Goal: Task Accomplishment & Management: Use online tool/utility

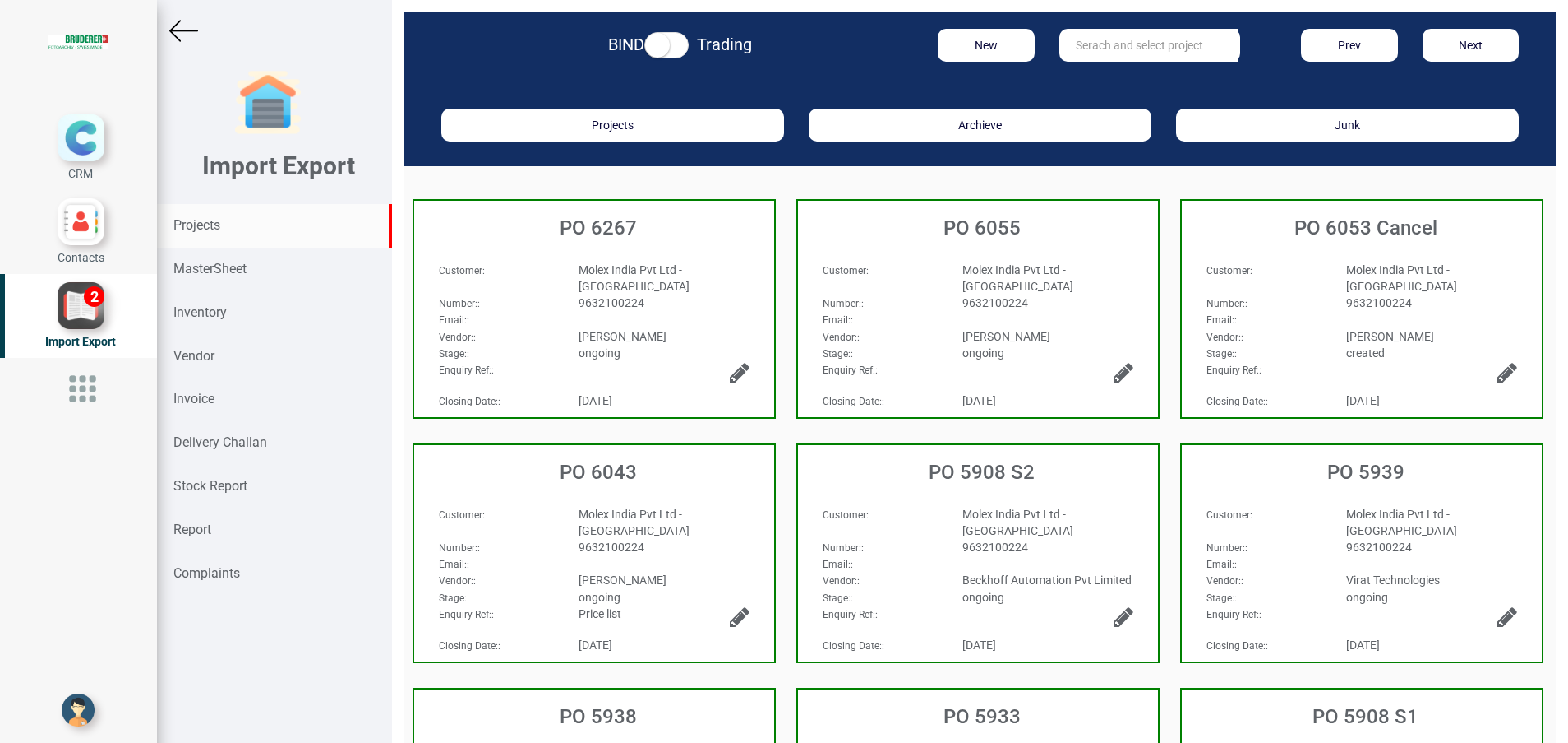
click at [221, 233] on div "Projects" at bounding box center [274, 225] width 235 height 43
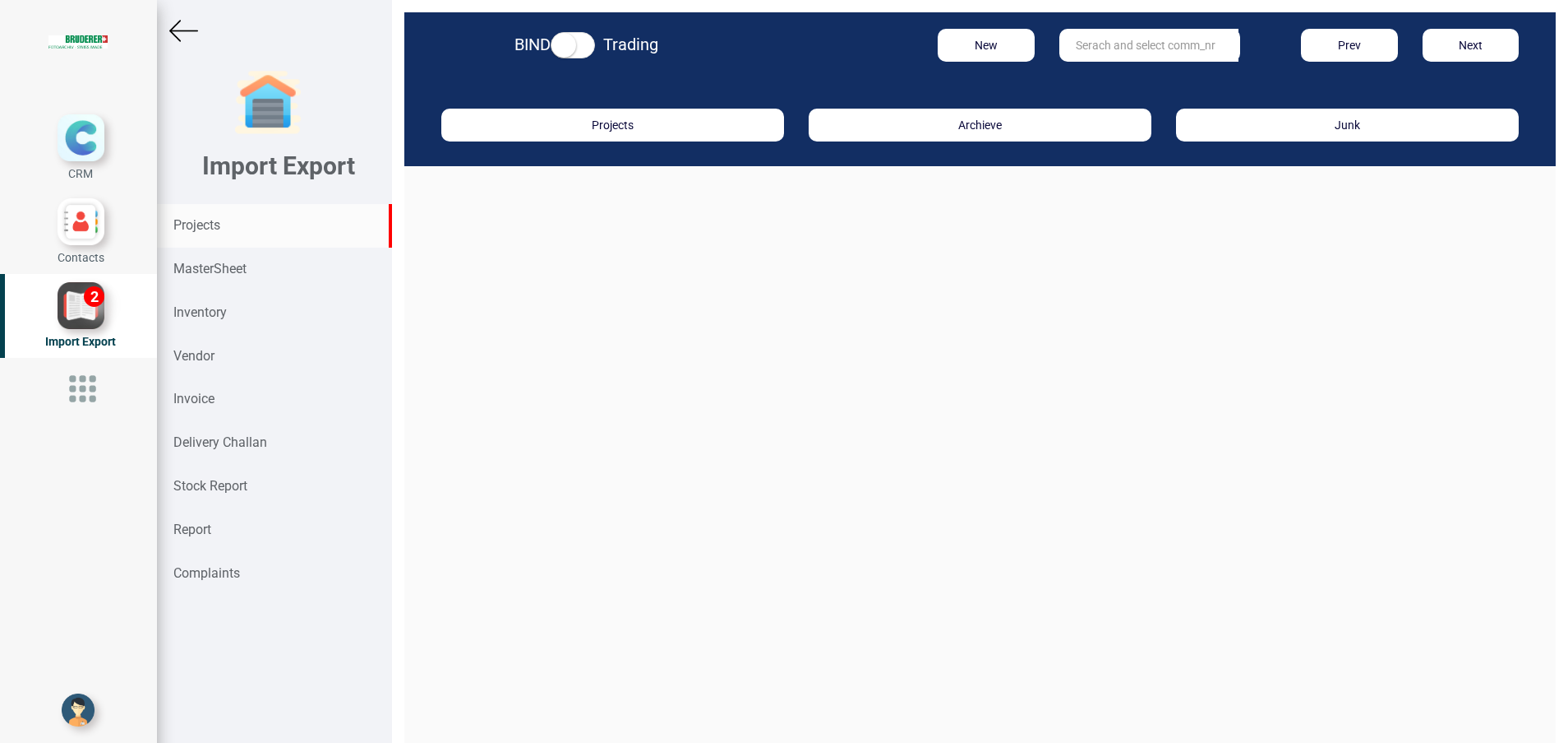
click at [1101, 56] on input "text" at bounding box center [1149, 45] width 179 height 33
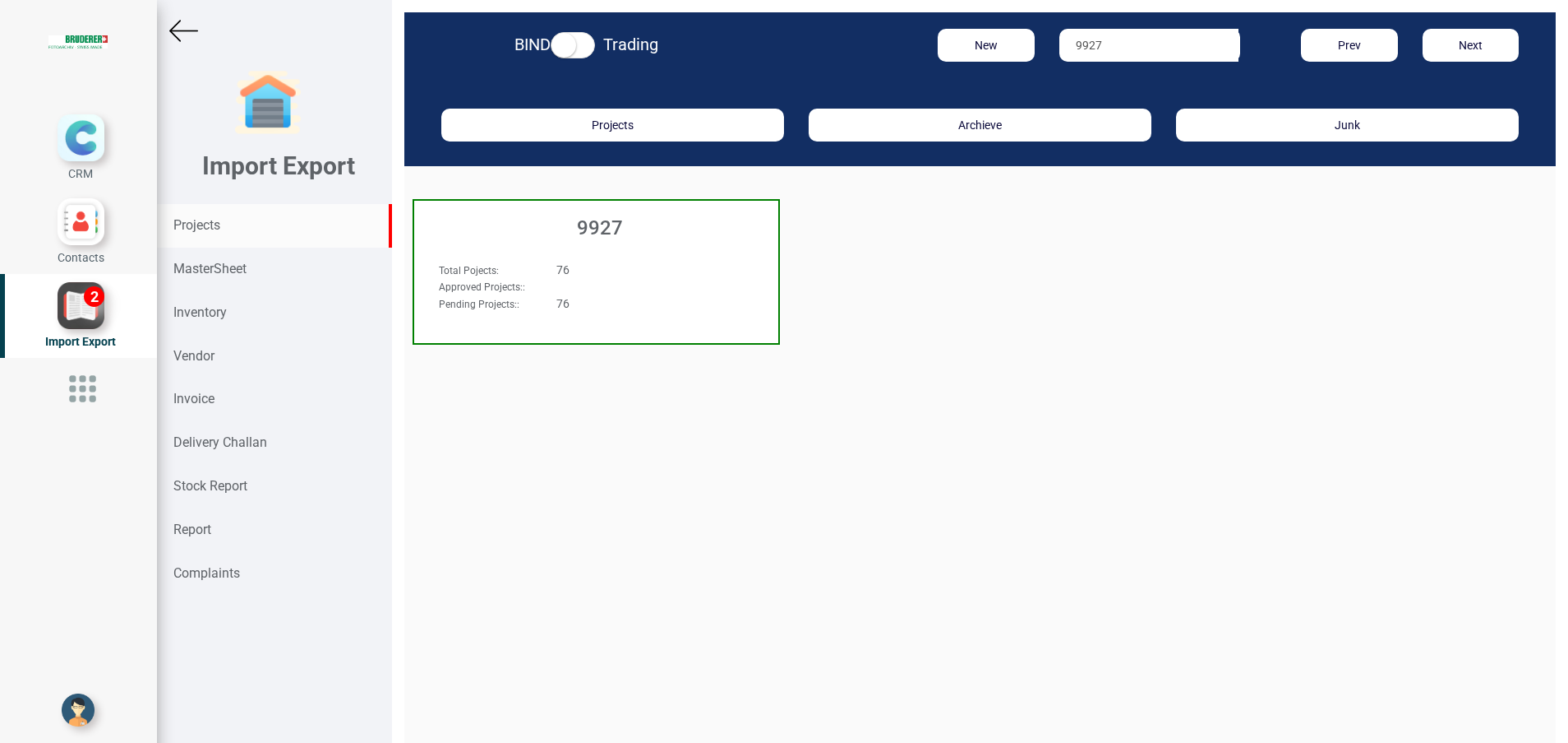
type input "9927"
click at [544, 240] on div "9927" at bounding box center [596, 224] width 364 height 46
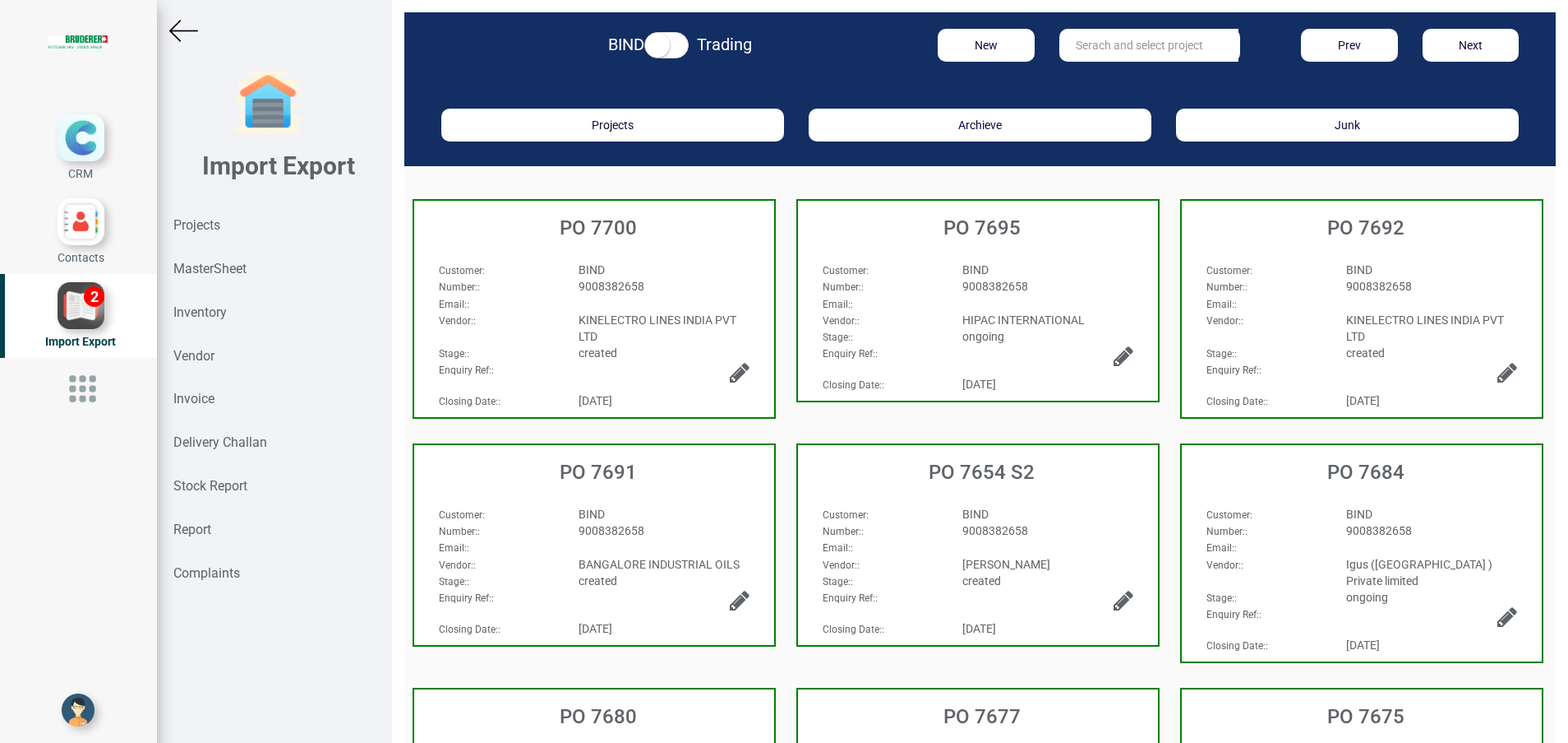
click at [669, 514] on div "BIND" at bounding box center [664, 514] width 195 height 17
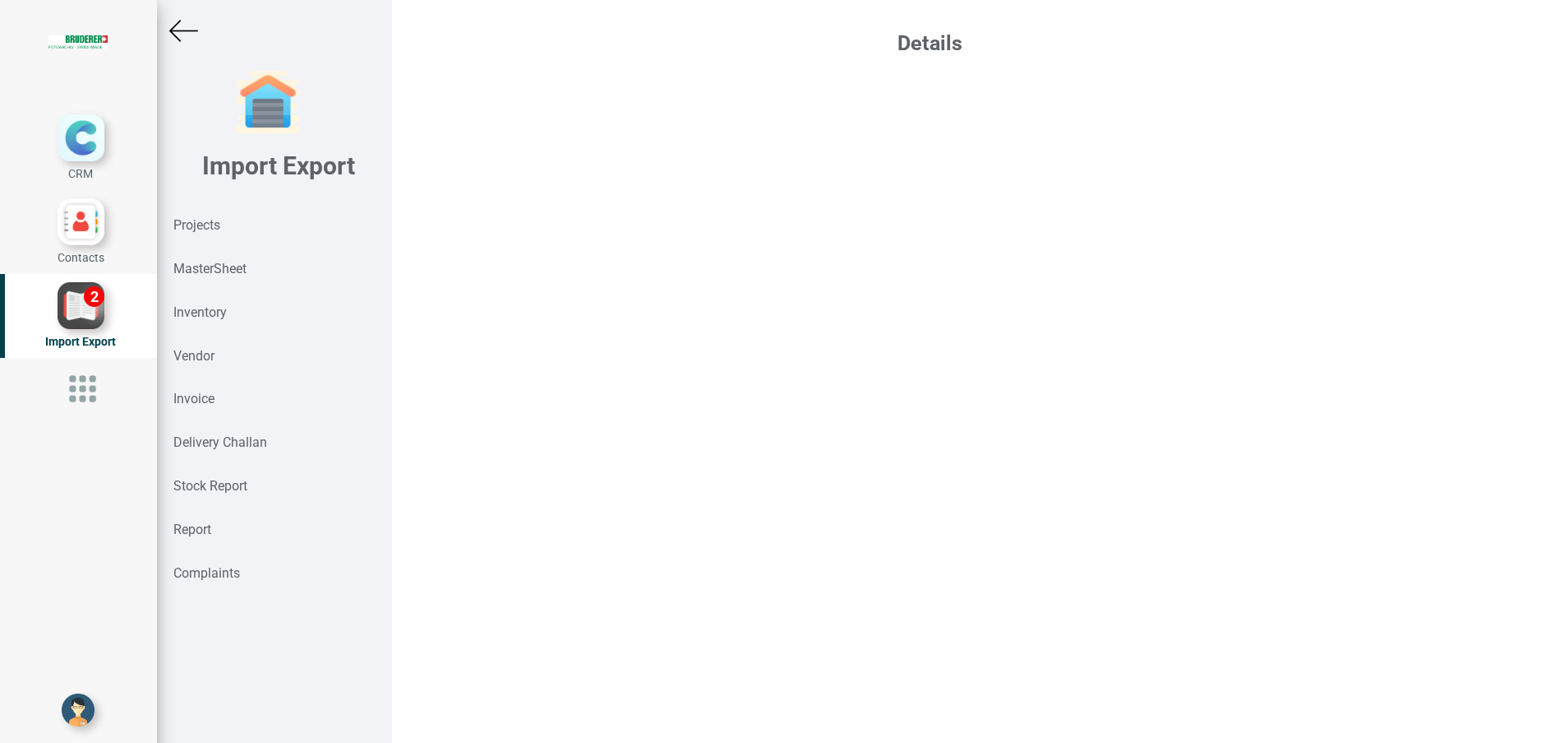
select select "INR"
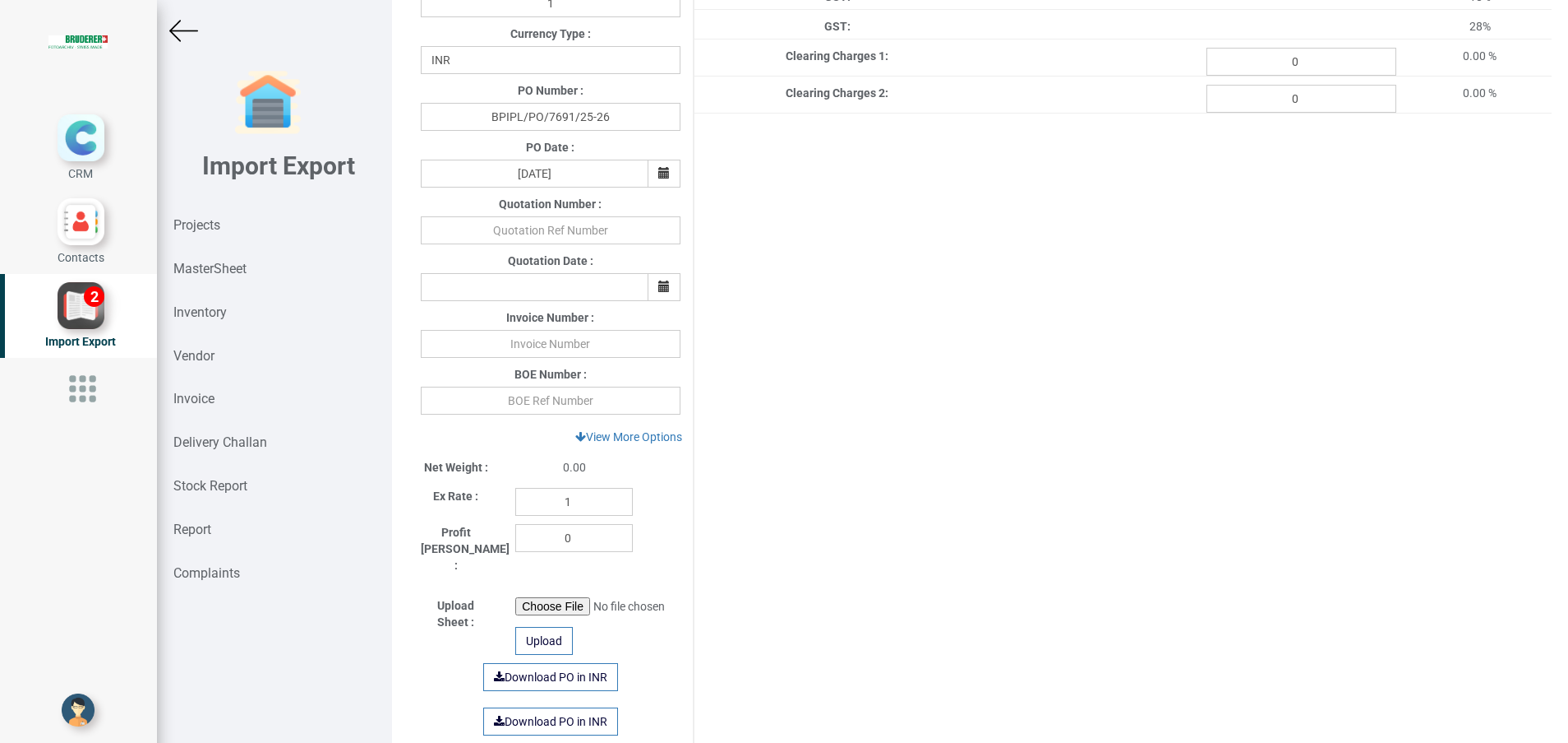
scroll to position [493, 0]
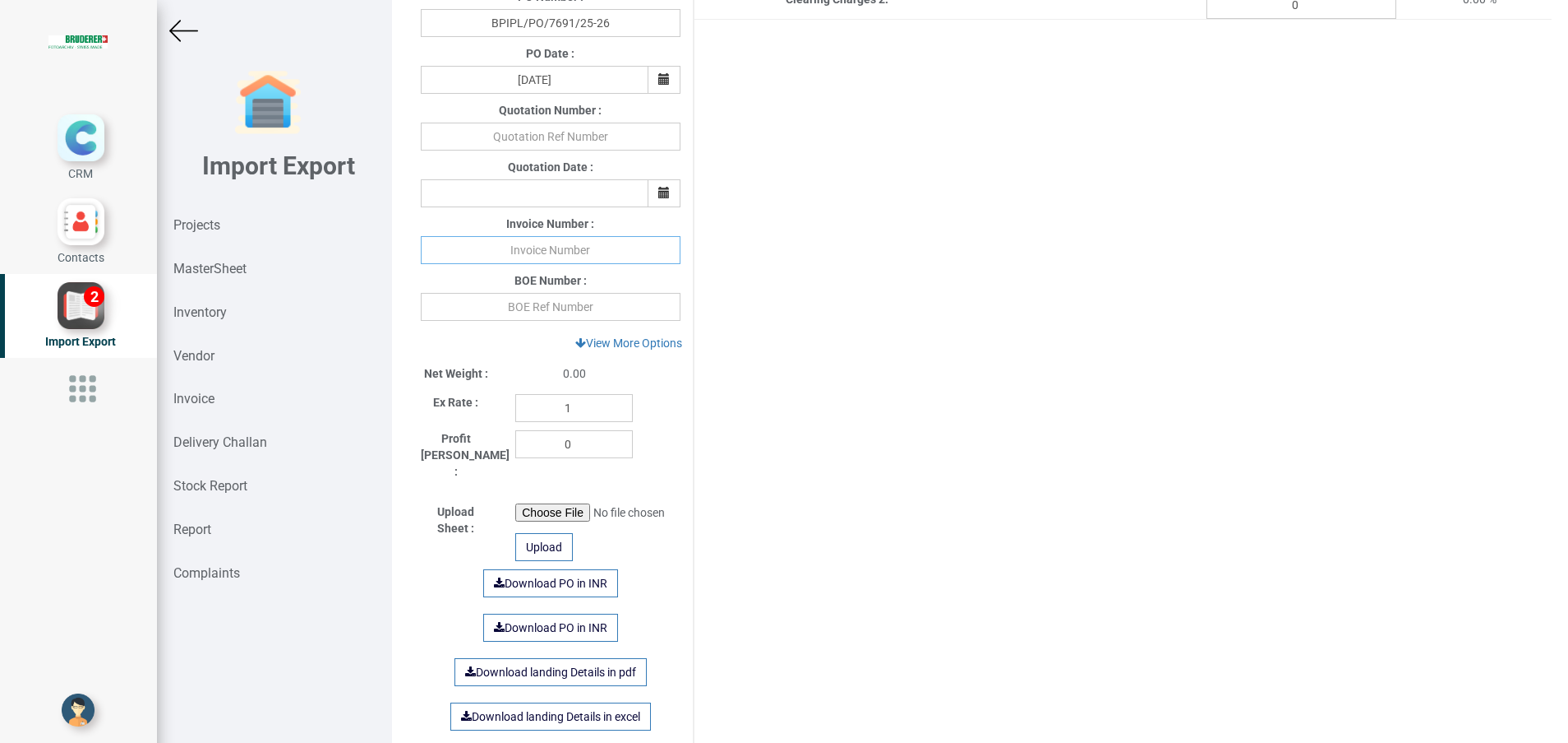
click at [497, 248] on input "text" at bounding box center [551, 250] width 260 height 28
click at [547, 251] on input "1128 30925" at bounding box center [551, 250] width 260 height 28
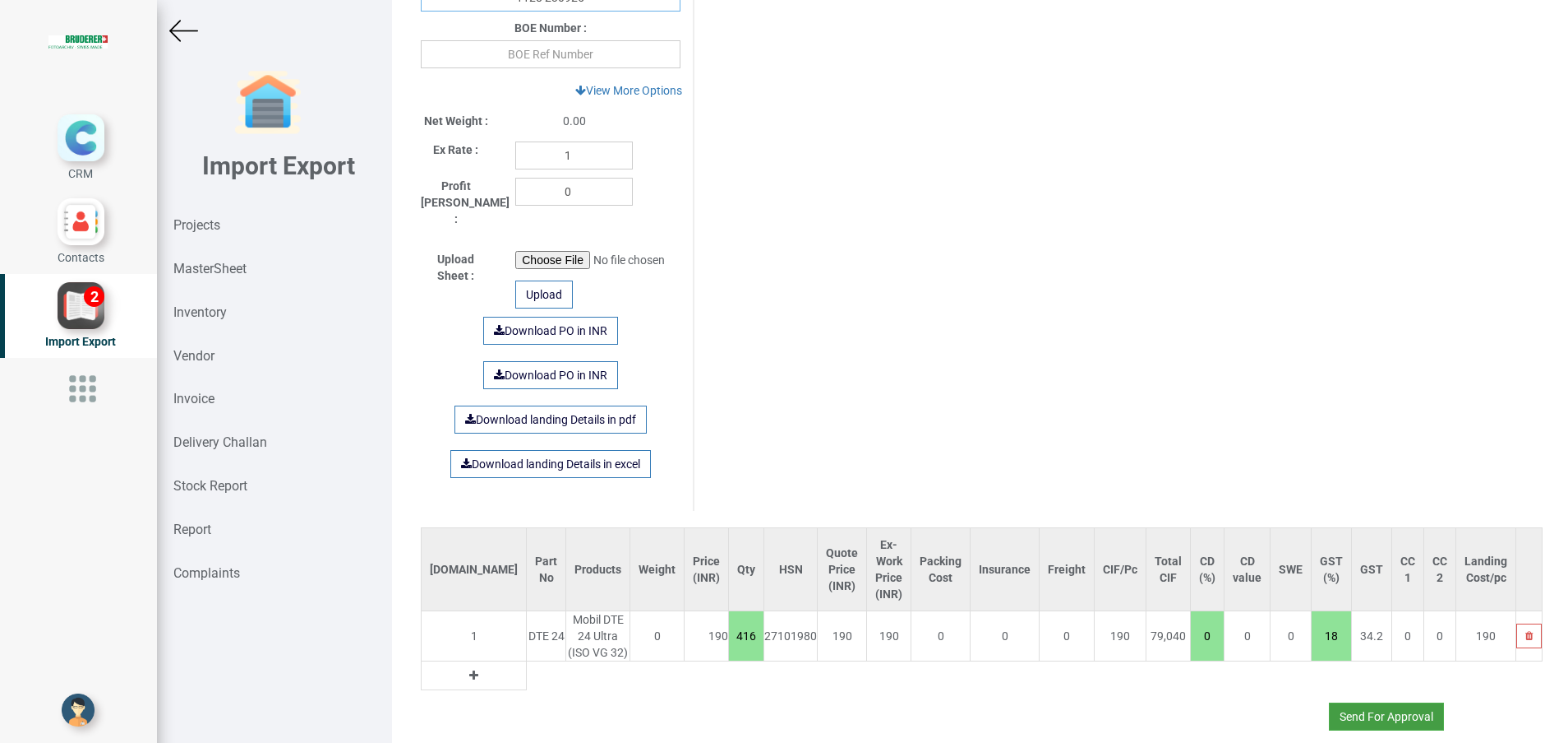
type input "1128 230925"
click at [1375, 702] on button "Send For Approval" at bounding box center [1387, 716] width 115 height 28
click at [1317, 637] on div "Are you sure? Yes No" at bounding box center [1367, 642] width 135 height 67
click at [1331, 652] on button "Yes" at bounding box center [1338, 655] width 52 height 28
click at [1361, 702] on button "Send For Approval" at bounding box center [1387, 716] width 115 height 28
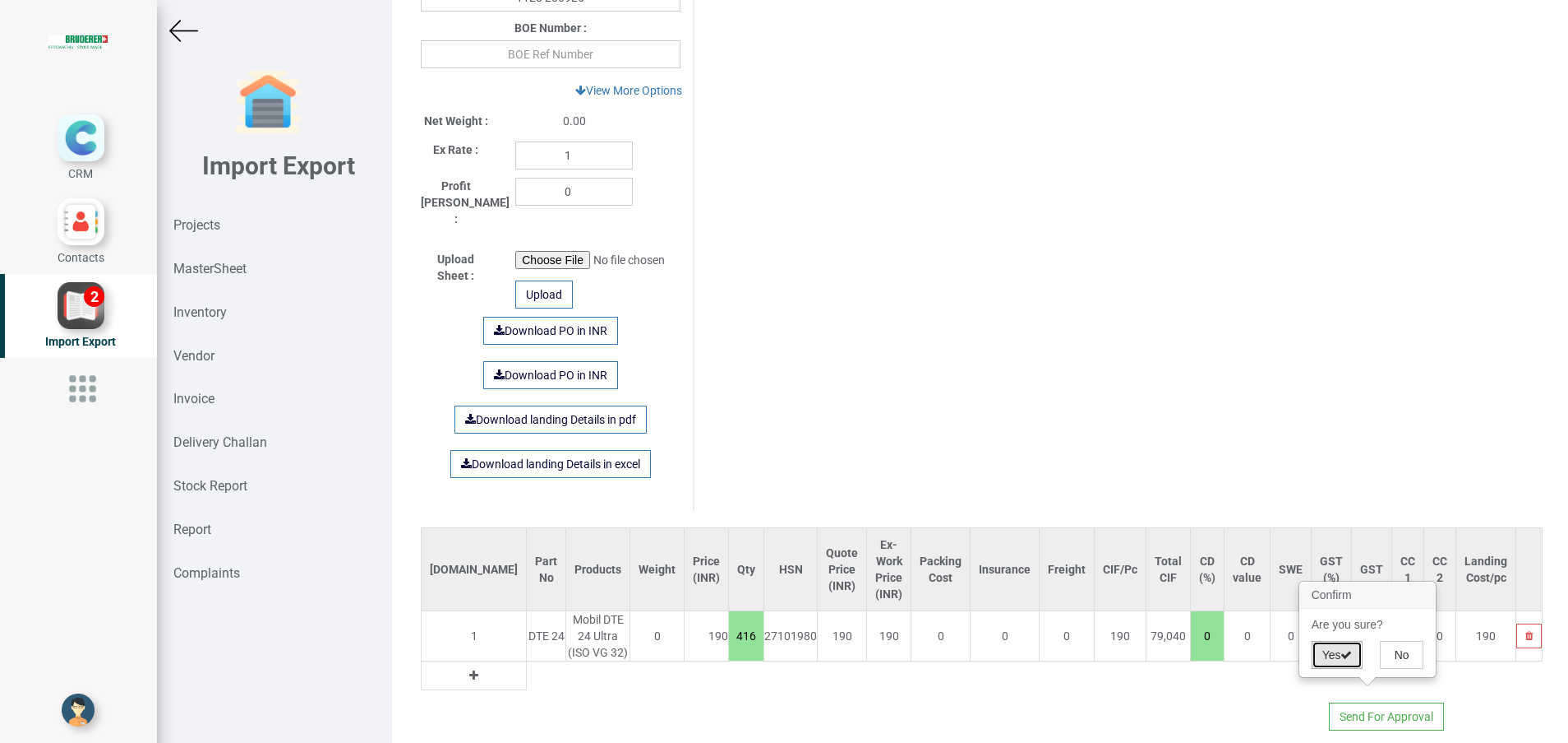
click at [1330, 649] on button "Yes" at bounding box center [1338, 655] width 52 height 28
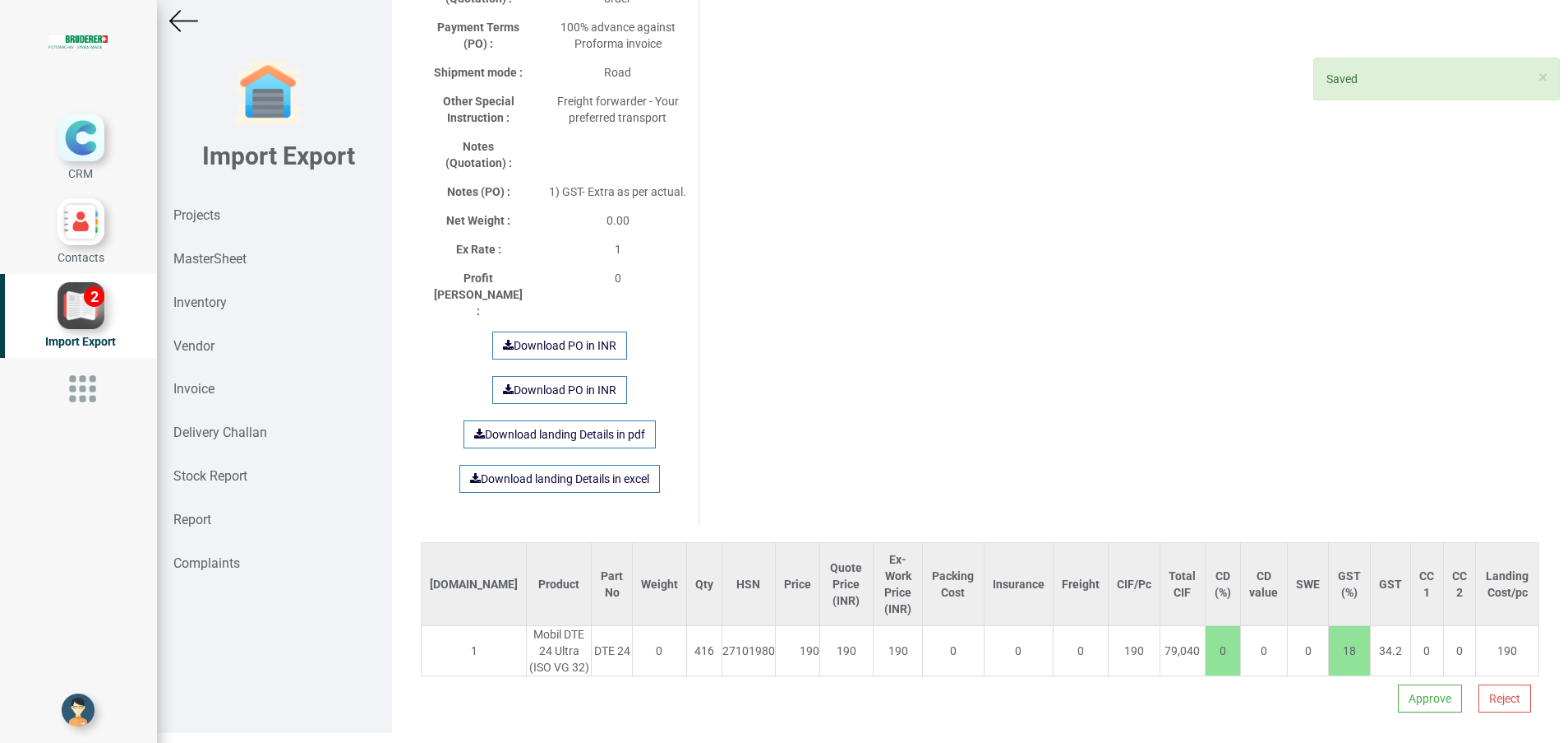
scroll to position [12, 0]
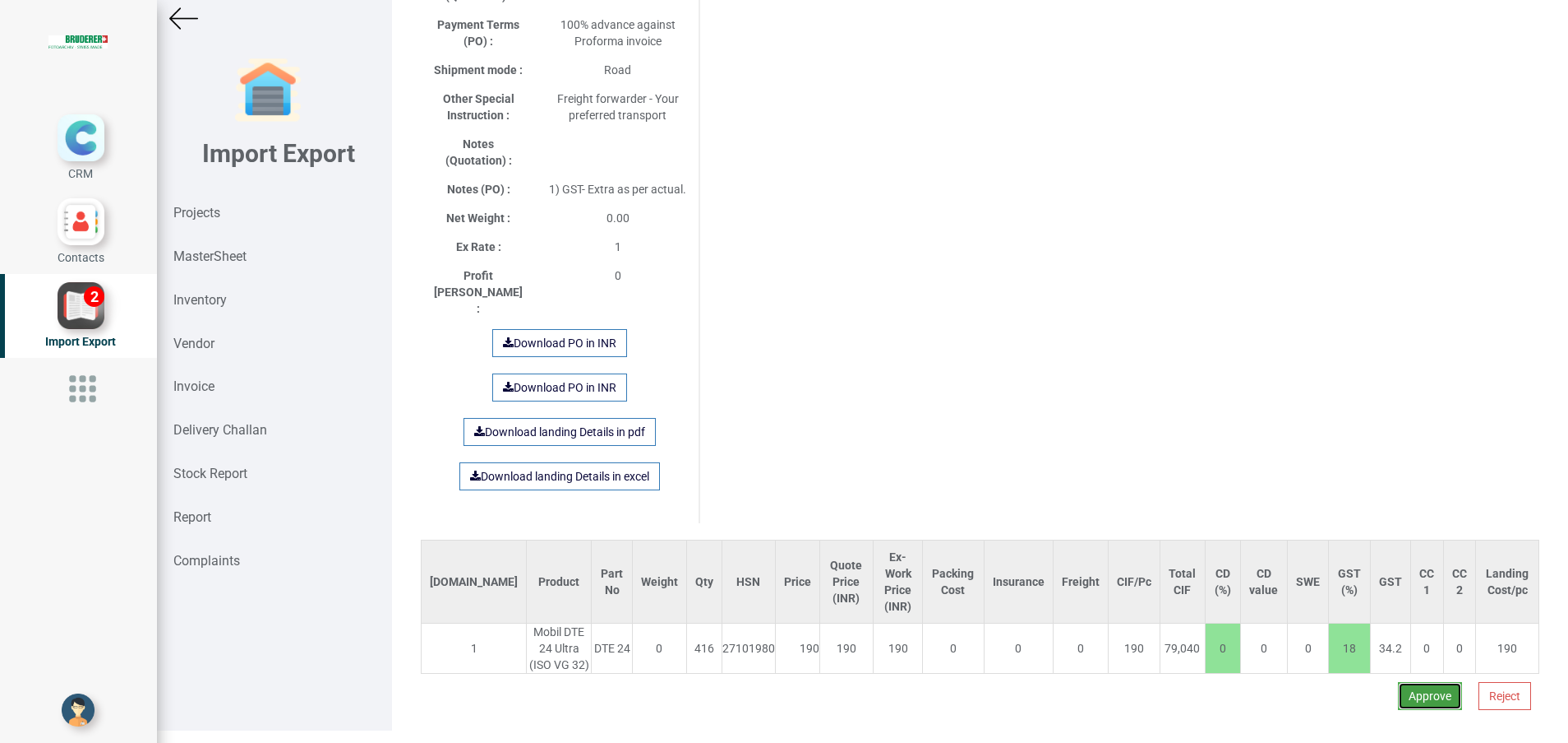
click at [1415, 686] on button "Approve" at bounding box center [1431, 696] width 64 height 28
click at [1374, 632] on button "Yes" at bounding box center [1378, 634] width 52 height 28
select select "INR"
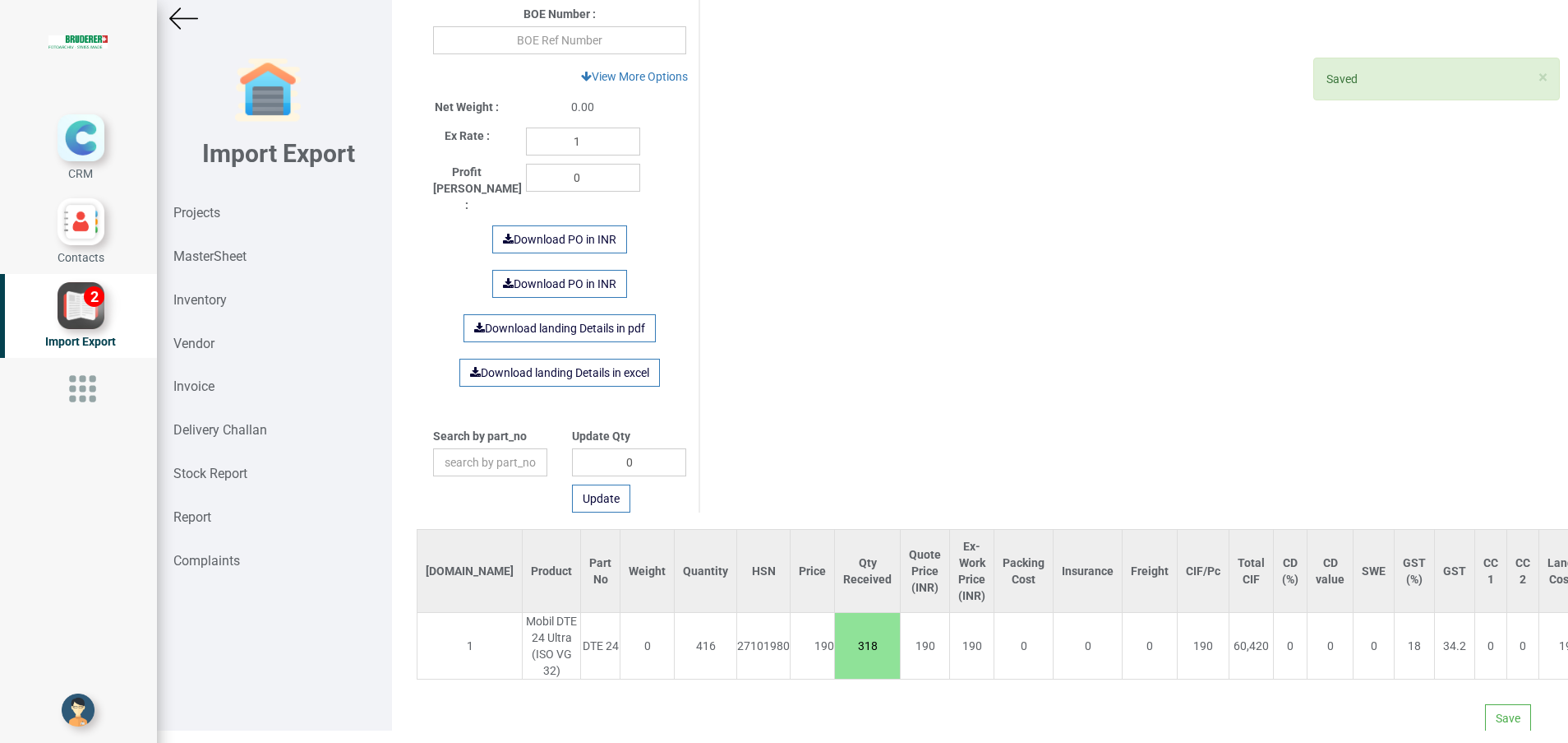
scroll to position [749, 0]
drag, startPoint x: 789, startPoint y: 645, endPoint x: 828, endPoint y: 643, distance: 39.1
click at [835, 643] on input "318" at bounding box center [867, 643] width 64 height 28
type input "416"
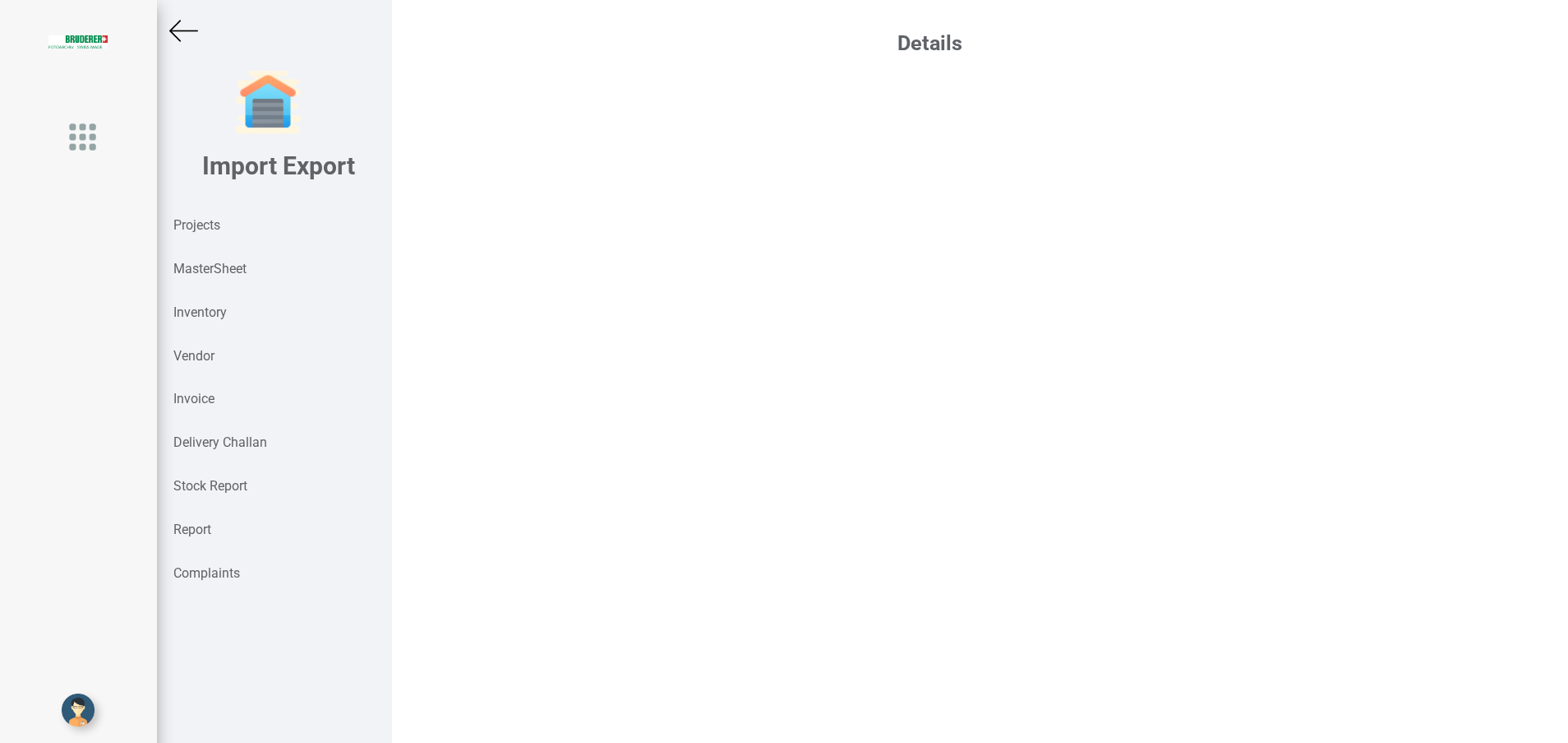
scroll to position [12, 0]
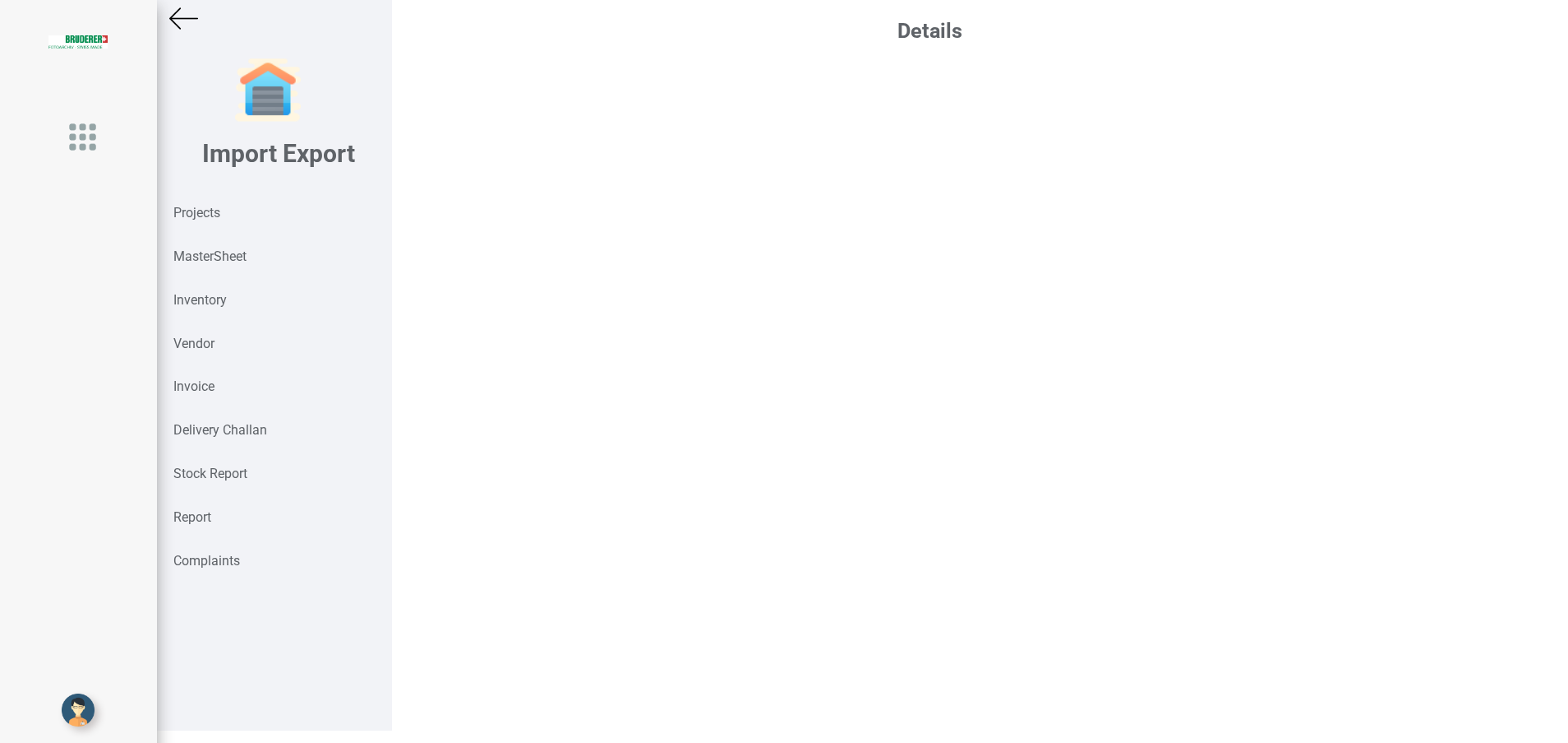
select select "INR"
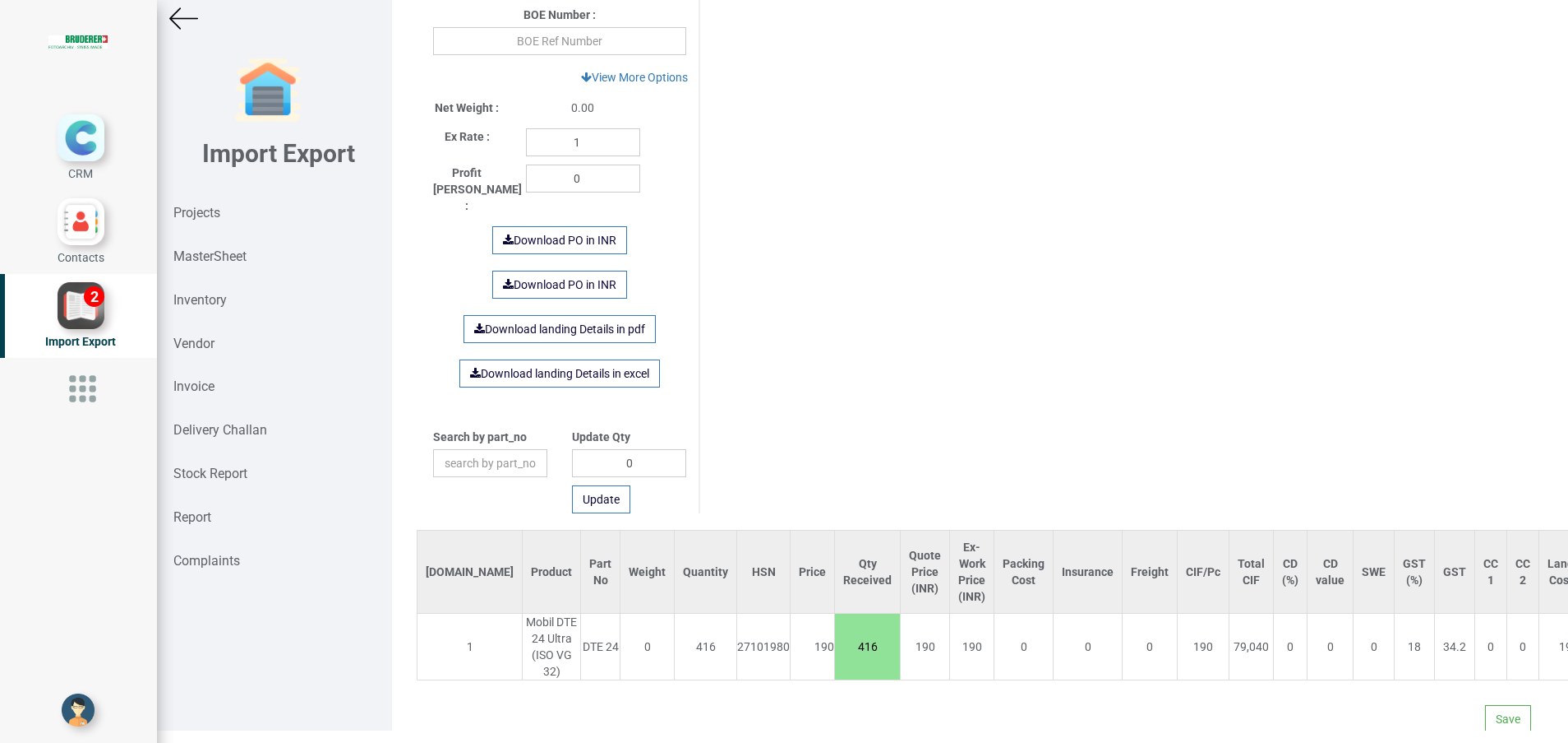
scroll to position [749, 0]
click at [1485, 708] on button "Save" at bounding box center [1508, 716] width 46 height 28
click at [1459, 678] on button "Yes" at bounding box center [1457, 671] width 52 height 28
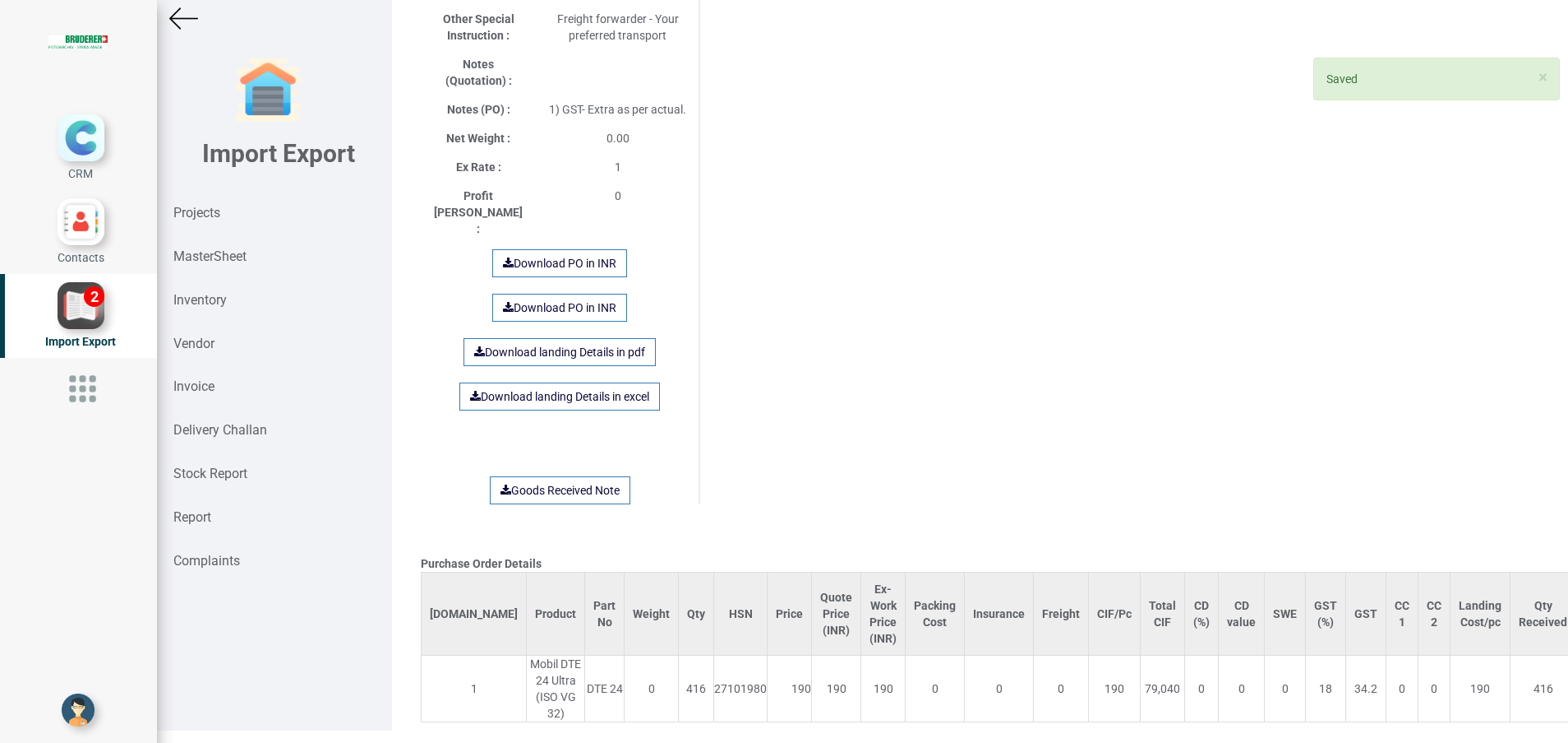
scroll to position [945, 0]
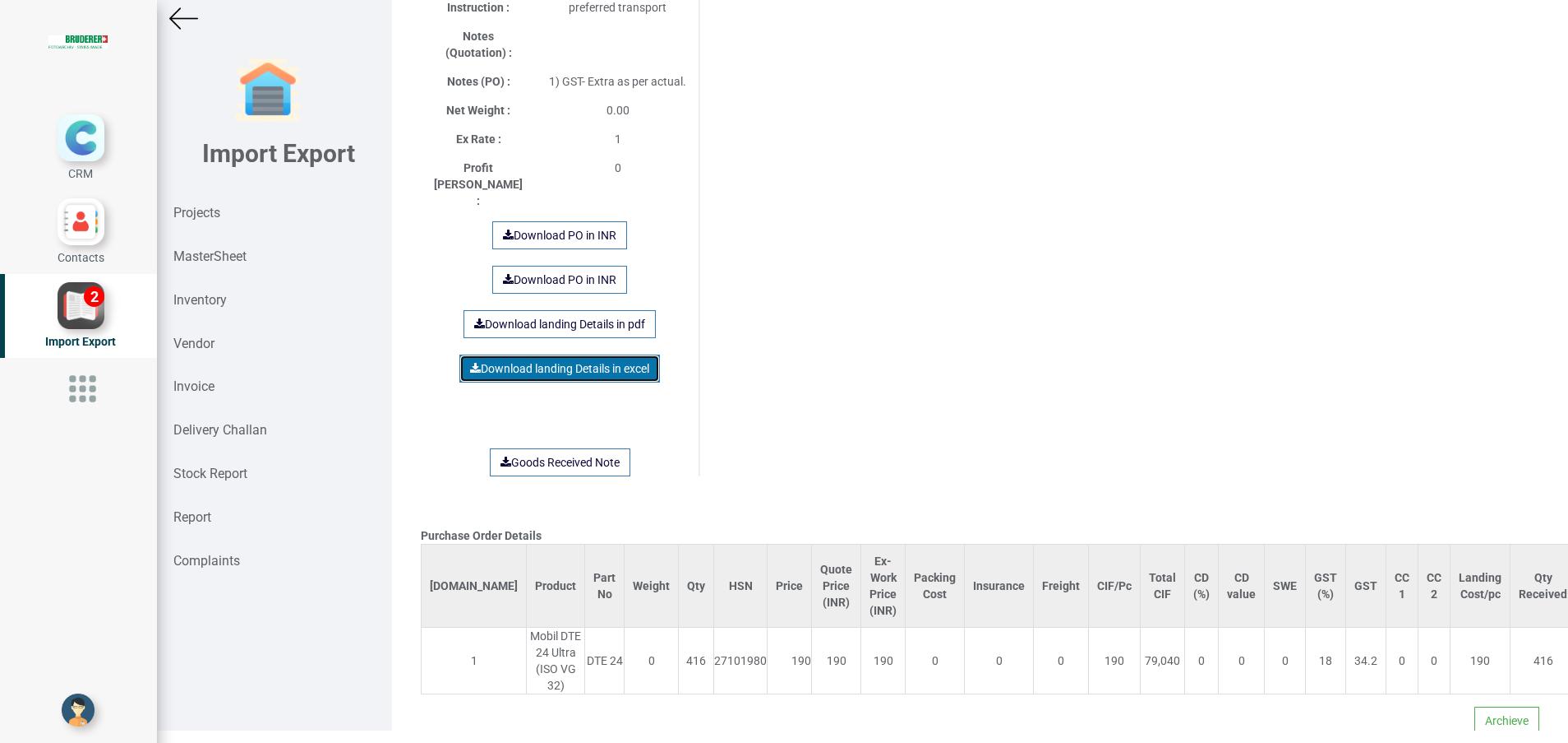
click at [572, 355] on link "Download landing Details in excel" at bounding box center [560, 369] width 201 height 28
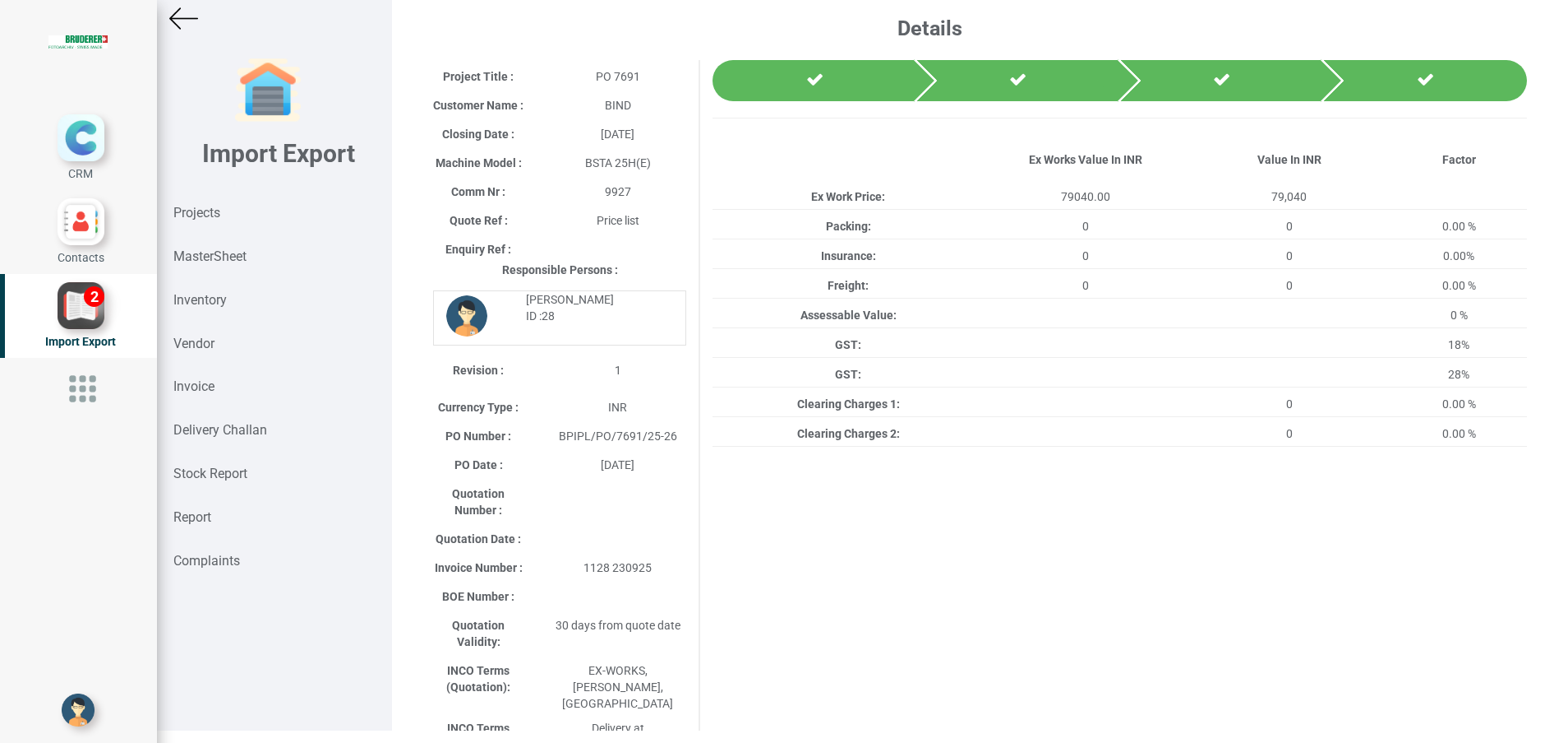
scroll to position [0, 0]
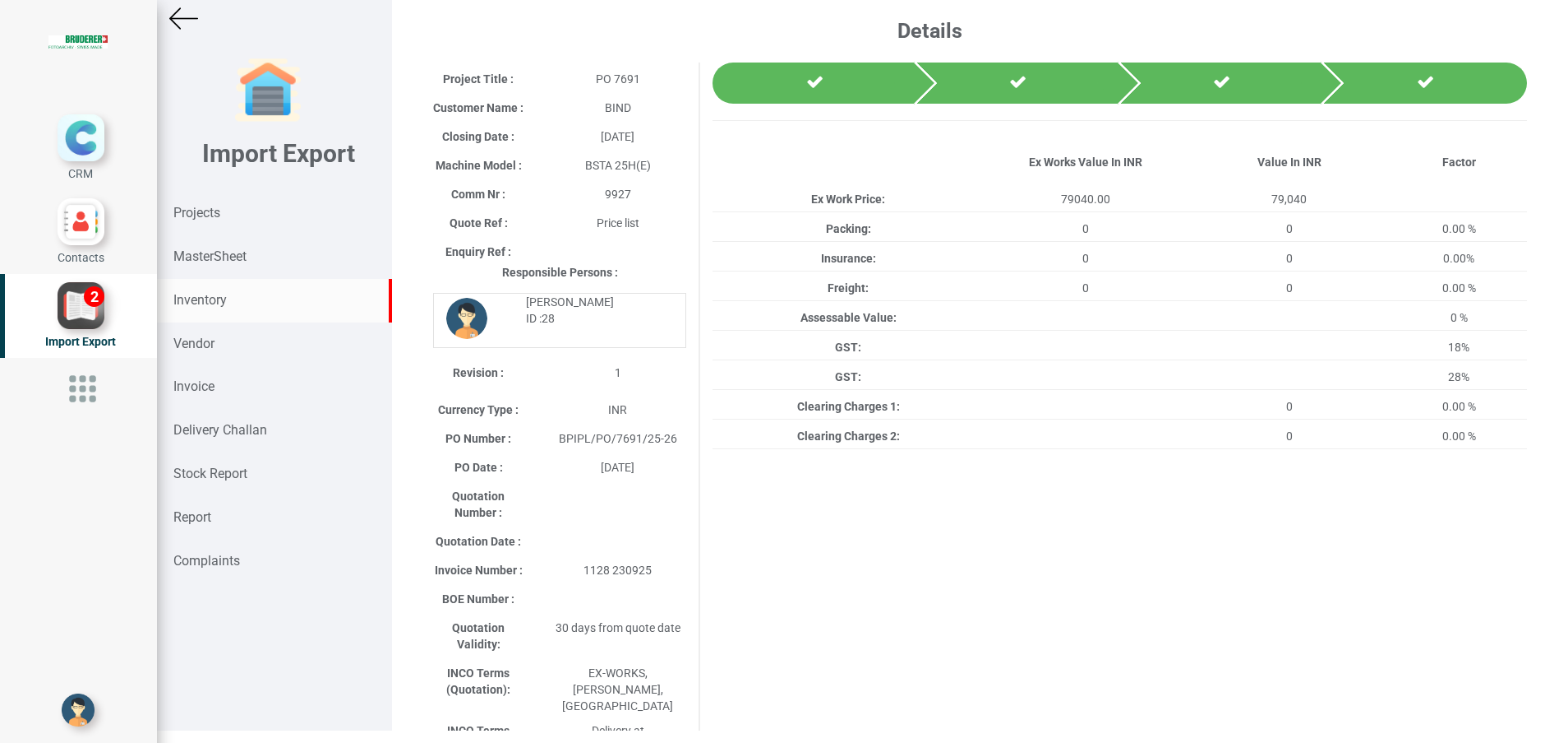
click at [203, 286] on div "Inventory" at bounding box center [274, 300] width 235 height 43
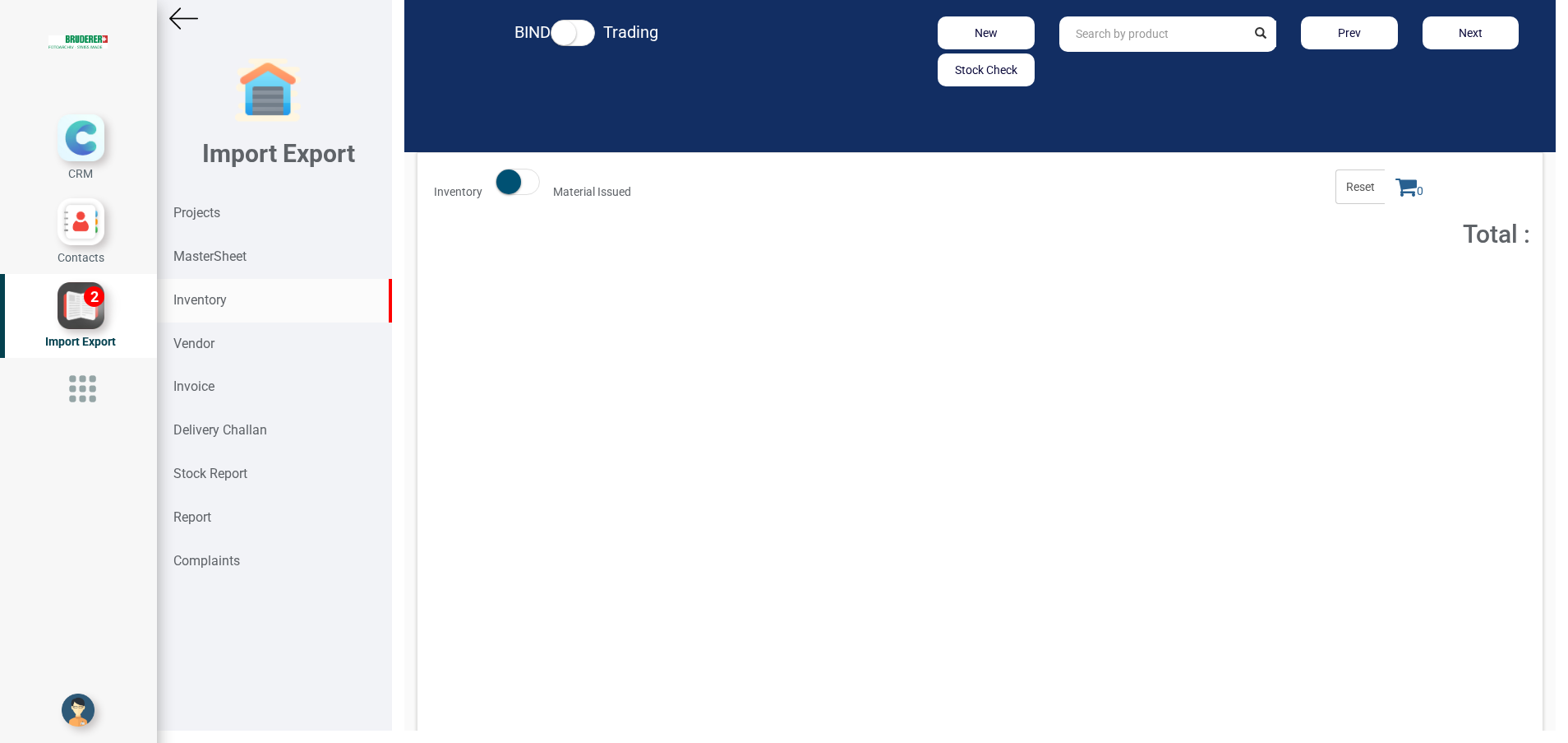
click at [1086, 39] on input "text" at bounding box center [1153, 34] width 187 height 35
type input "DTE 24"
drag, startPoint x: 1357, startPoint y: 288, endPoint x: 1368, endPoint y: 260, distance: 30.1
click at [1359, 288] on button "Add to Cart" at bounding box center [1383, 289] width 71 height 24
click at [1396, 195] on icon at bounding box center [1406, 186] width 21 height 23
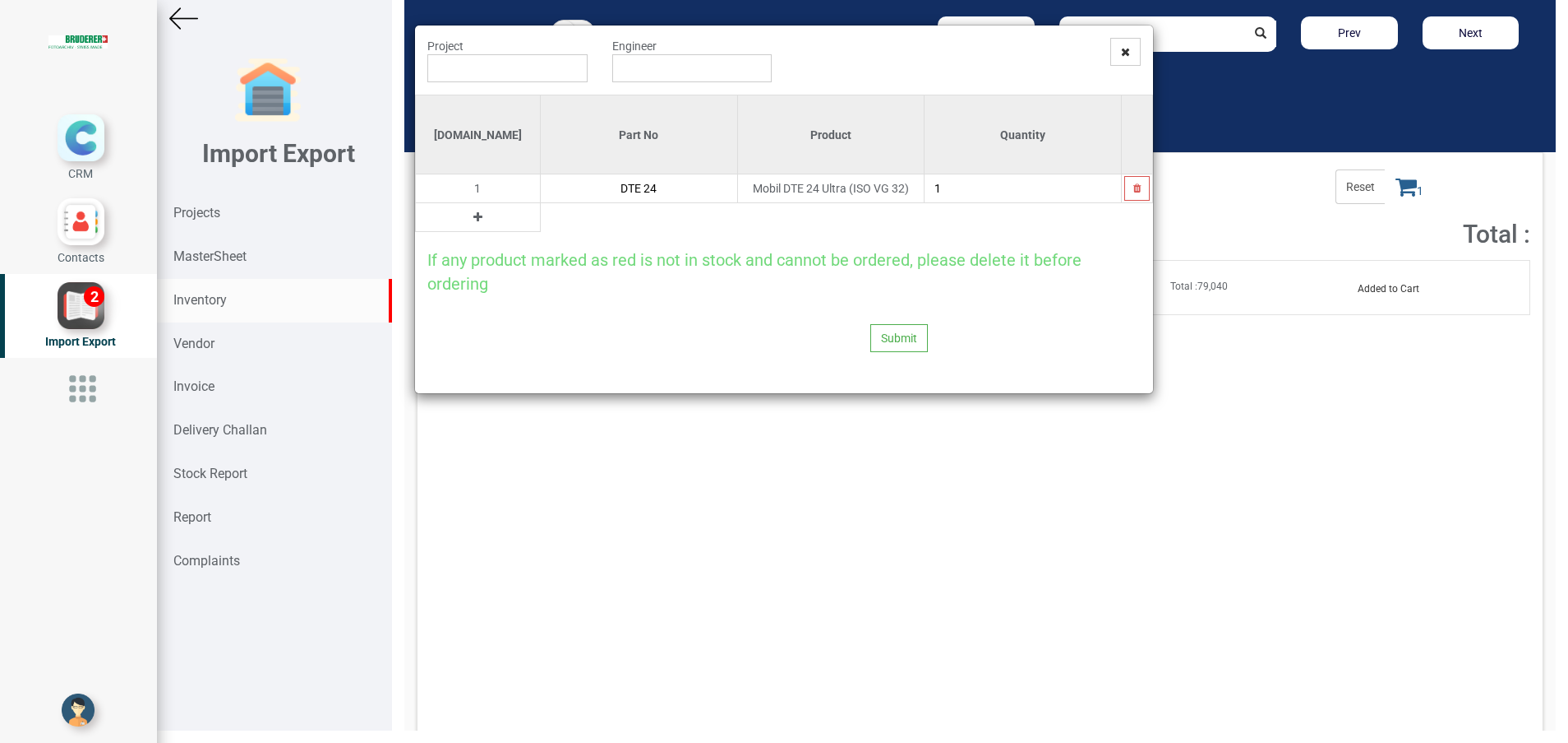
click at [957, 183] on input "1" at bounding box center [1024, 188] width 197 height 28
type input "208"
click at [553, 73] on input "text" at bounding box center [508, 68] width 160 height 28
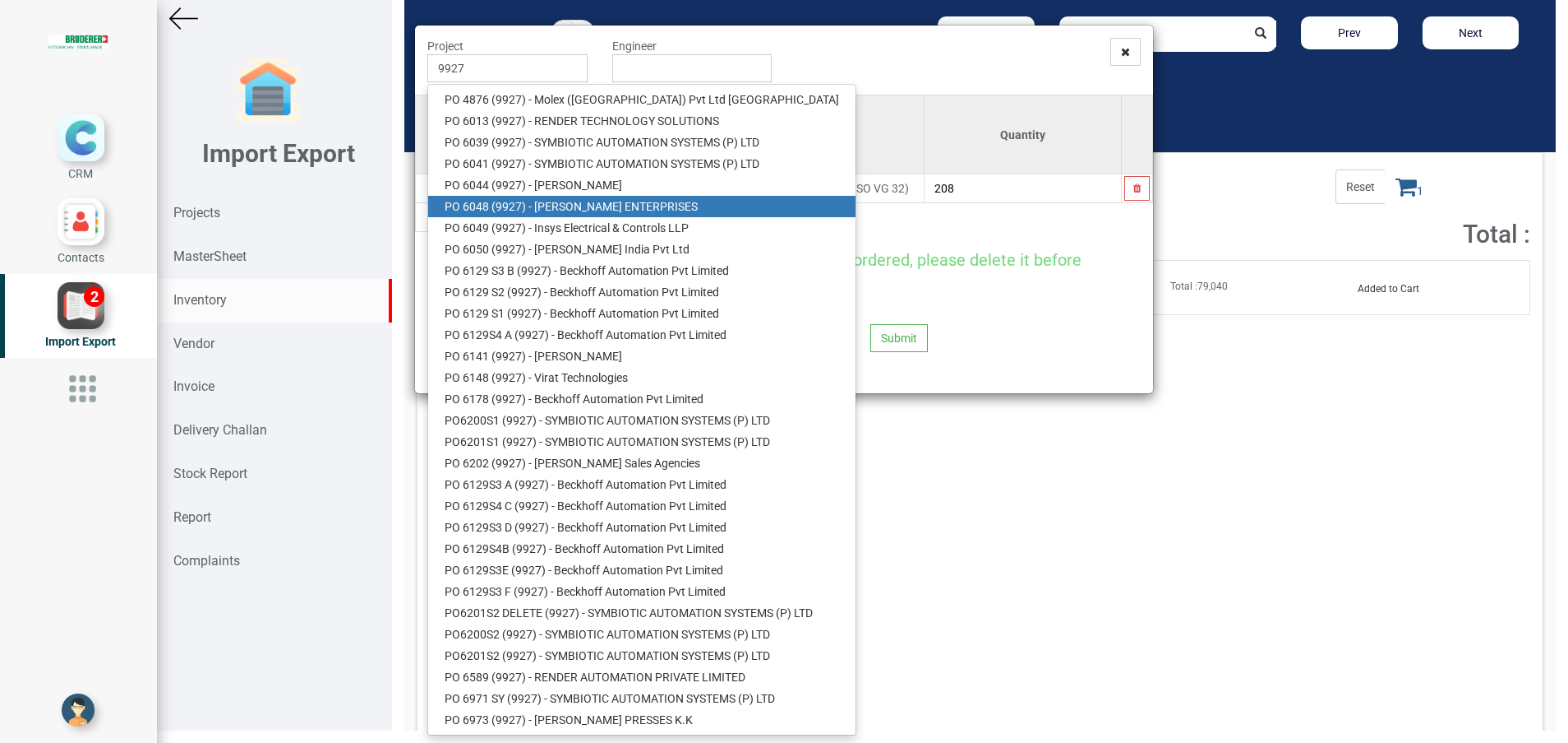
click at [580, 205] on link "PO 6048 ( 9927 ) - [PERSON_NAME] ENTERPRISES" at bounding box center [642, 206] width 427 height 21
type input "PO 6048 ( 9927 ) - [PERSON_NAME] ENTERPRISES"
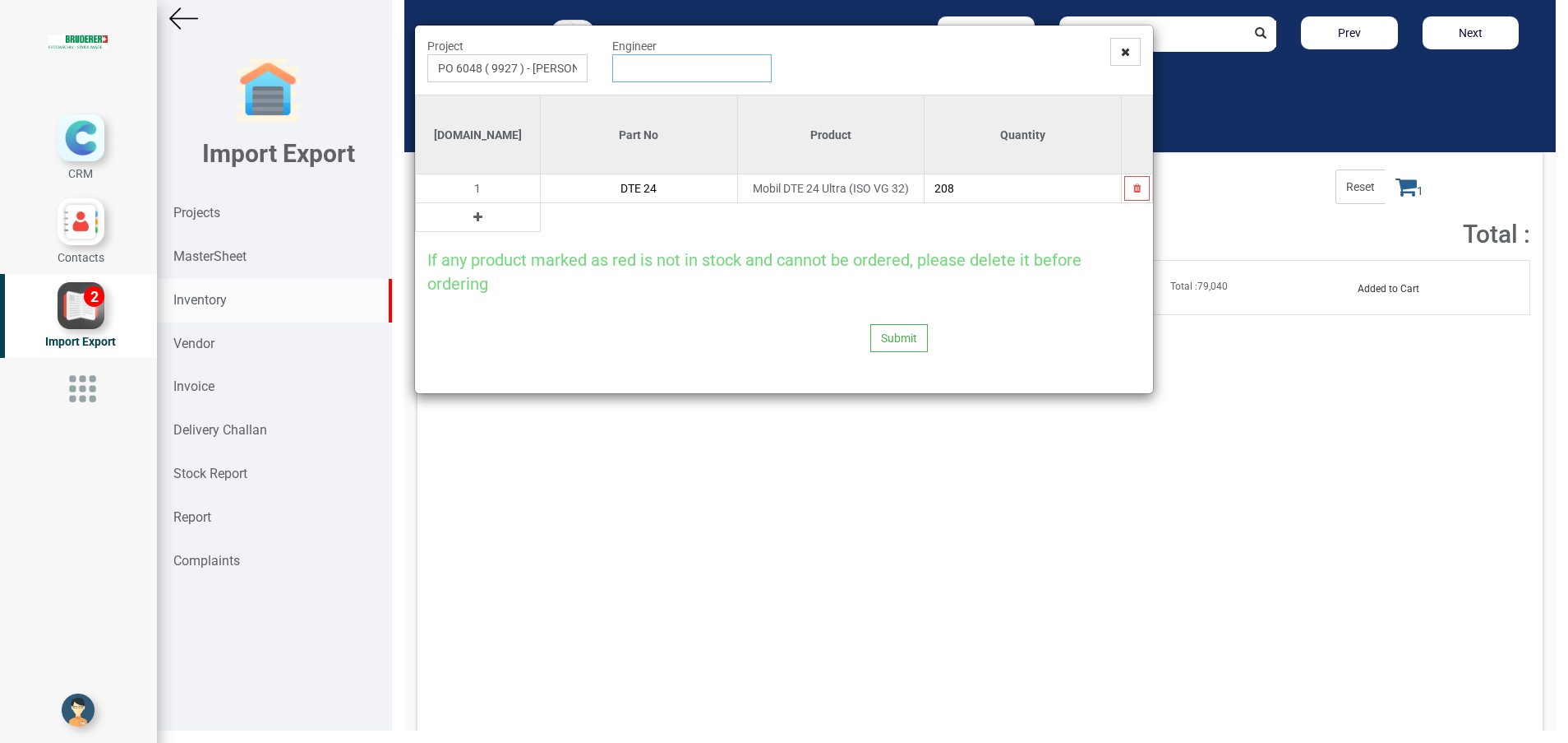
click at [656, 76] on input "text" at bounding box center [693, 68] width 160 height 28
click at [668, 98] on link "G opinath [PERSON_NAME]" at bounding box center [678, 99] width 130 height 21
type input "[PERSON_NAME]"
click at [885, 335] on button "Submit" at bounding box center [899, 338] width 57 height 28
click at [875, 289] on icon at bounding box center [876, 293] width 11 height 11
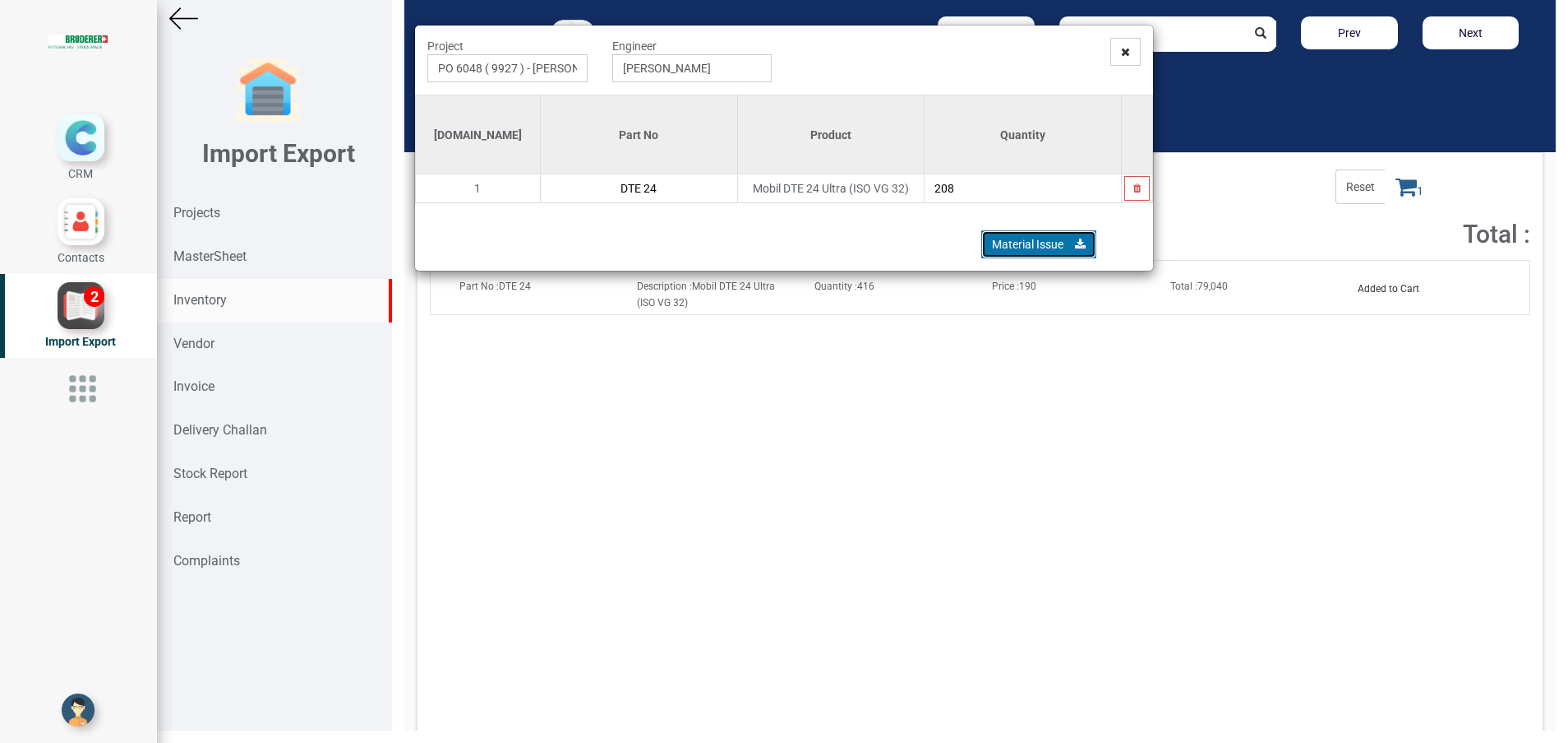
click at [1003, 249] on link "Material Issue" at bounding box center [1038, 244] width 115 height 28
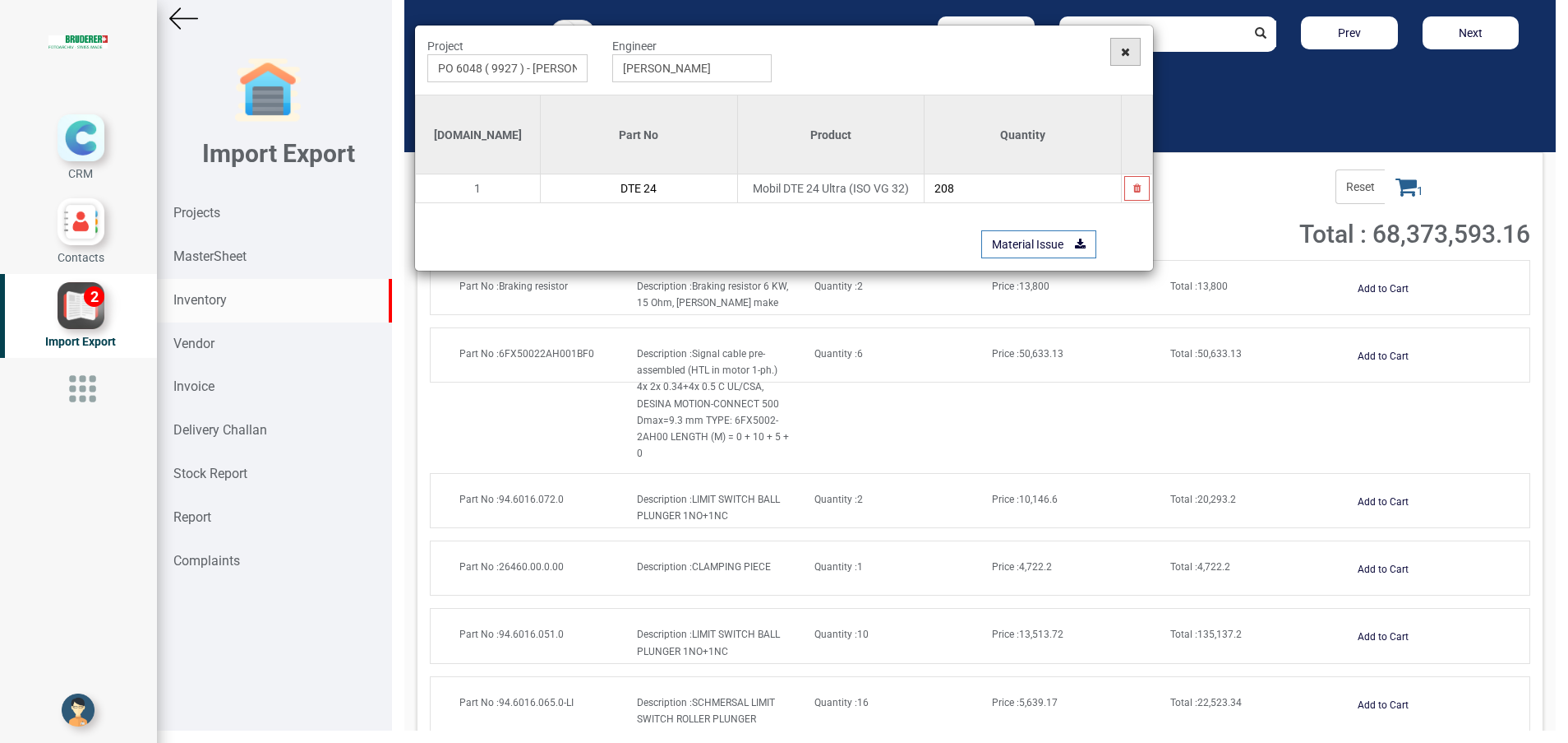
click at [1129, 53] on icon at bounding box center [1126, 52] width 9 height 11
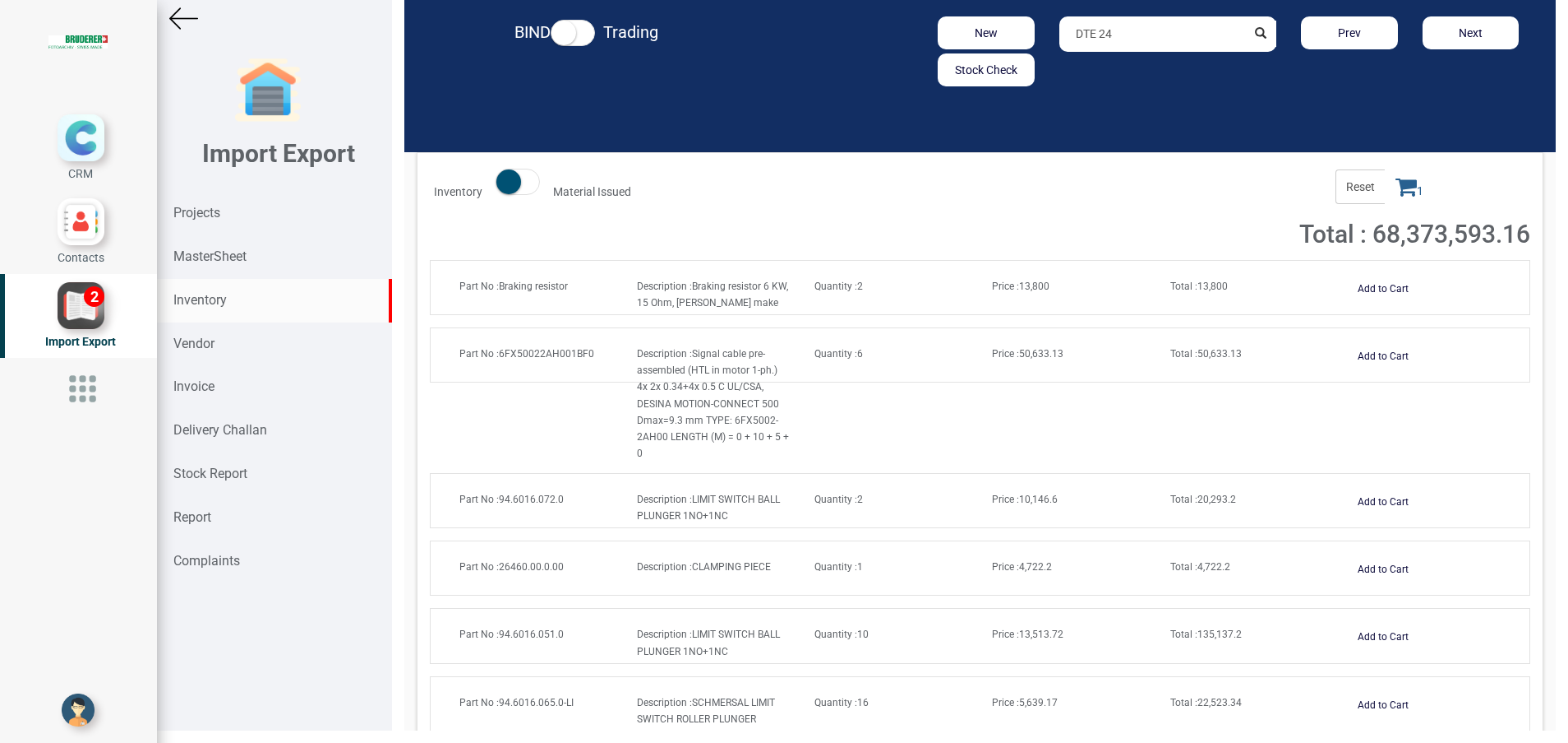
click at [1187, 46] on input "DTE 24" at bounding box center [1153, 34] width 187 height 35
drag, startPoint x: 1138, startPoint y: 64, endPoint x: 1153, endPoint y: 123, distance: 60.9
click at [1137, 65] on link "DTE 2 4" at bounding box center [1125, 68] width 130 height 21
type input "DTE 24"
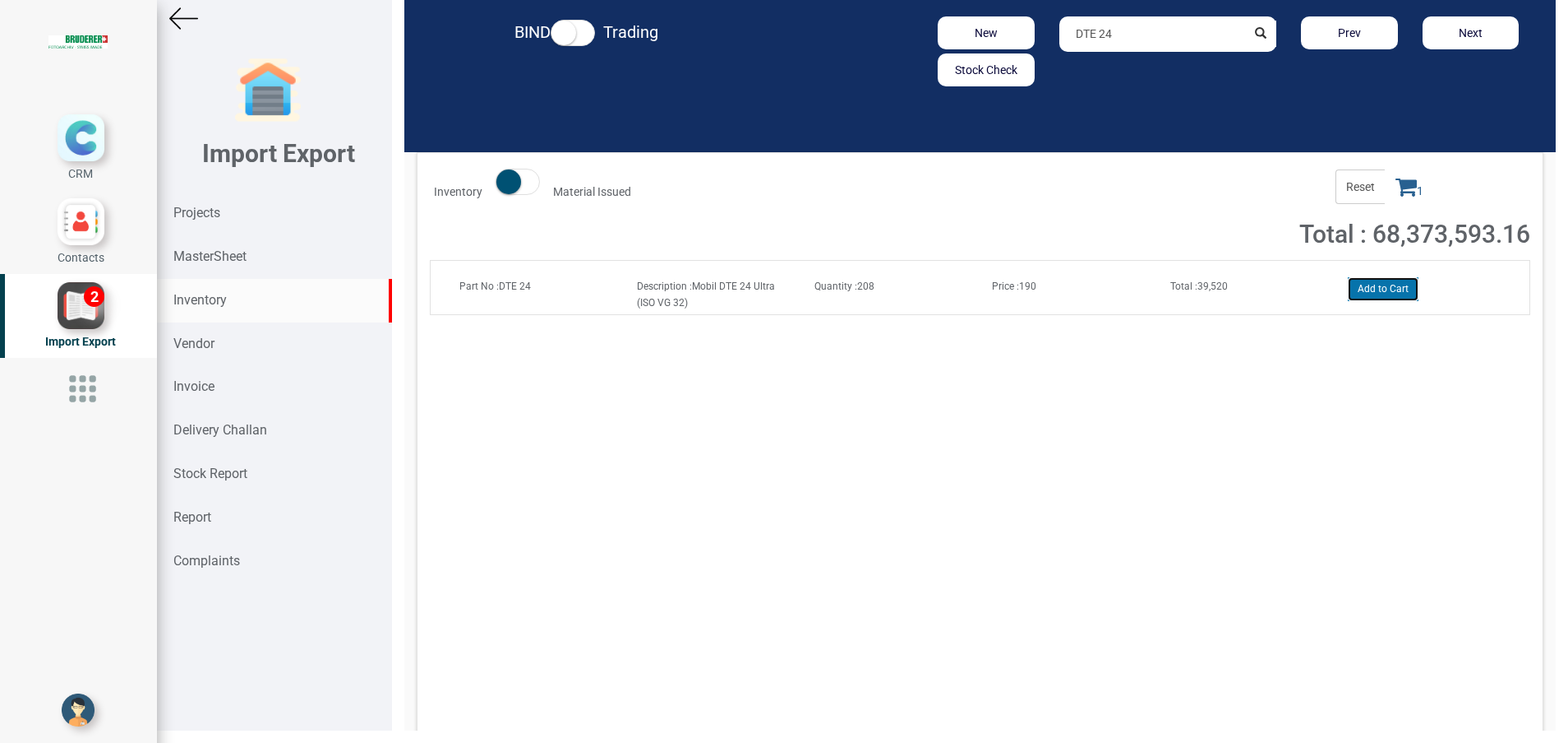
click at [1372, 287] on button "Add to Cart" at bounding box center [1383, 289] width 71 height 24
click at [1396, 192] on icon at bounding box center [1406, 186] width 21 height 23
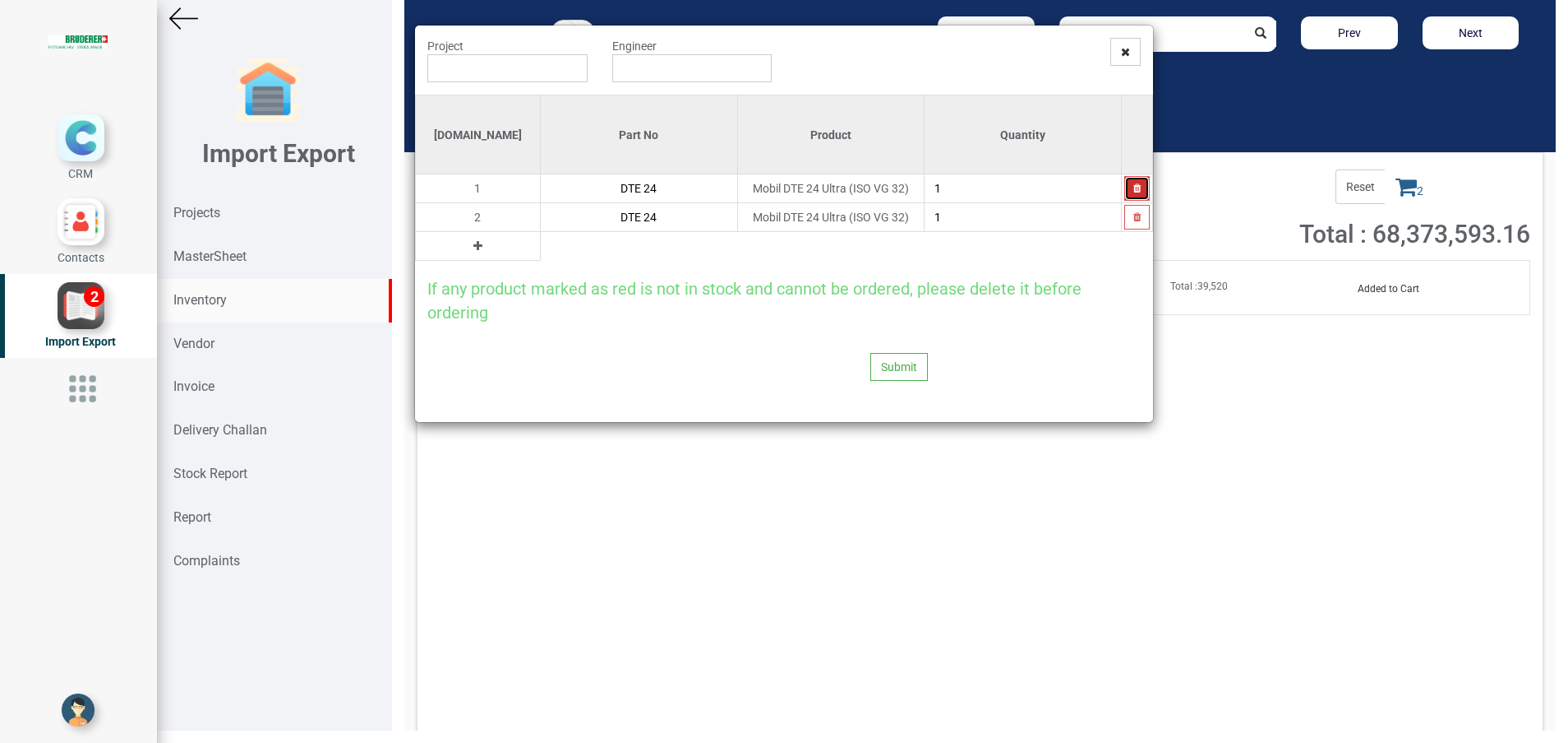
click at [1128, 181] on button "button" at bounding box center [1137, 188] width 26 height 25
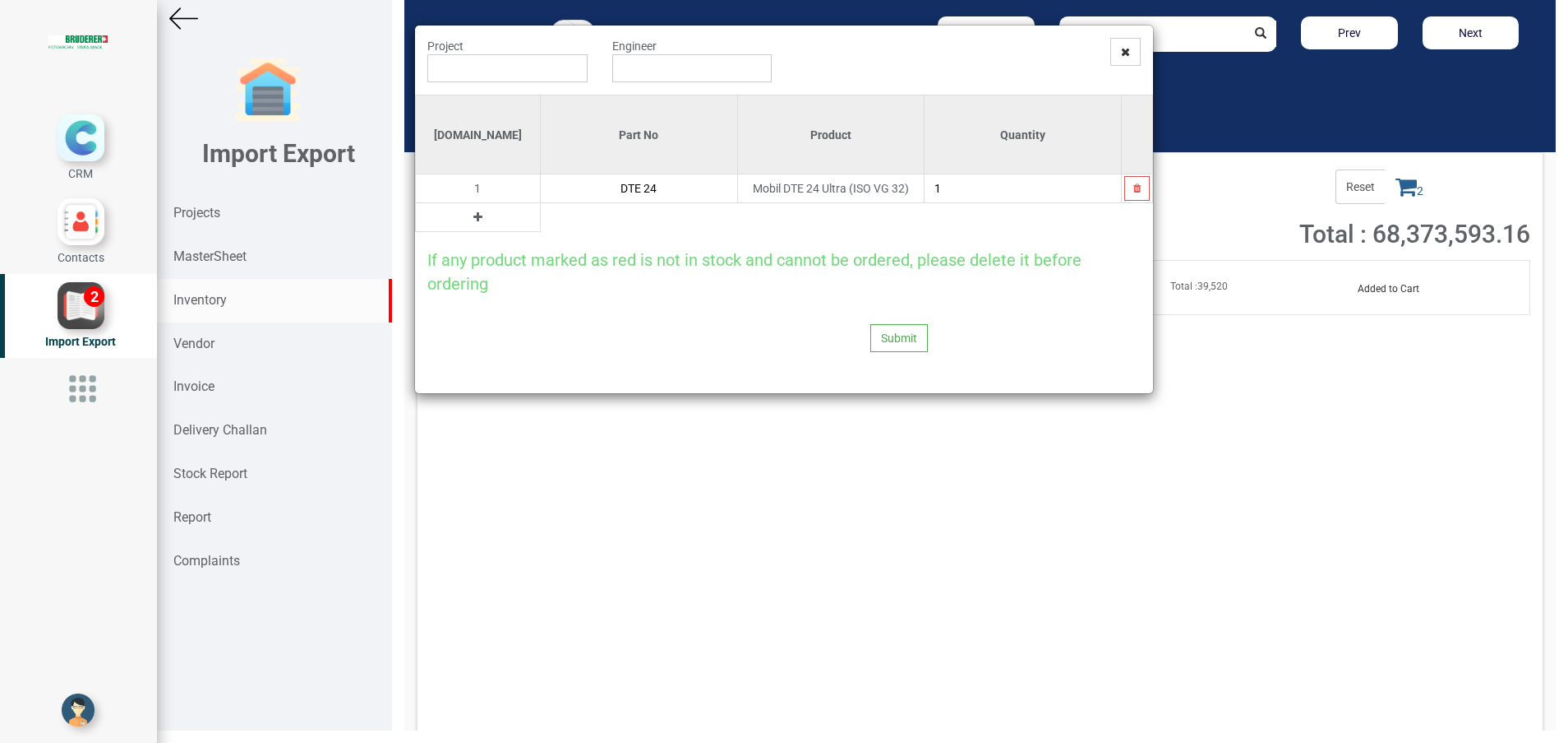
click at [964, 187] on input "1" at bounding box center [1024, 188] width 197 height 28
type input "208"
click at [566, 79] on input "text" at bounding box center [508, 68] width 160 height 28
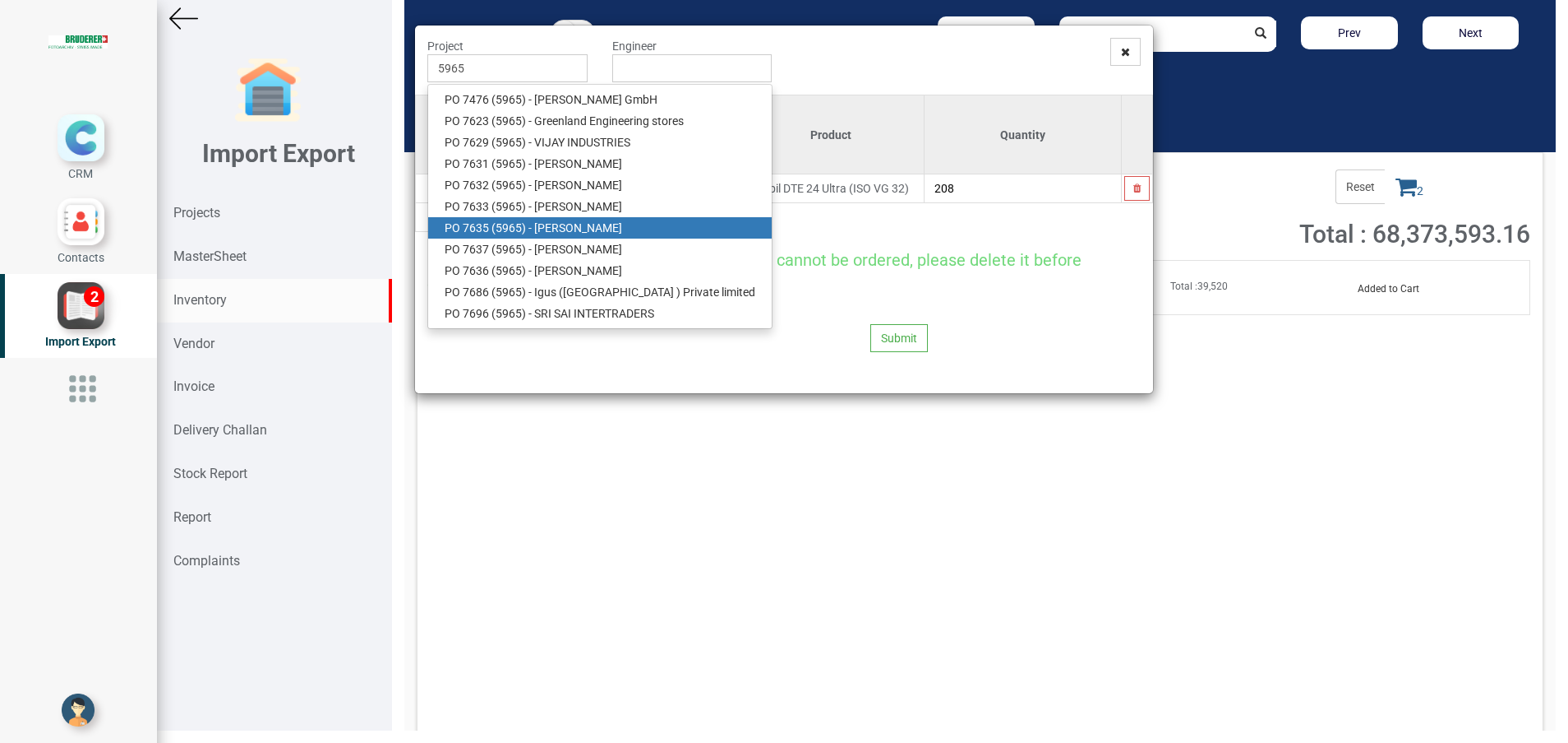
click at [608, 233] on link "PO 7635 ( 5965 ) - [PERSON_NAME]" at bounding box center [600, 228] width 344 height 21
type input "PO 7635 ( 5965 ) - [PERSON_NAME]"
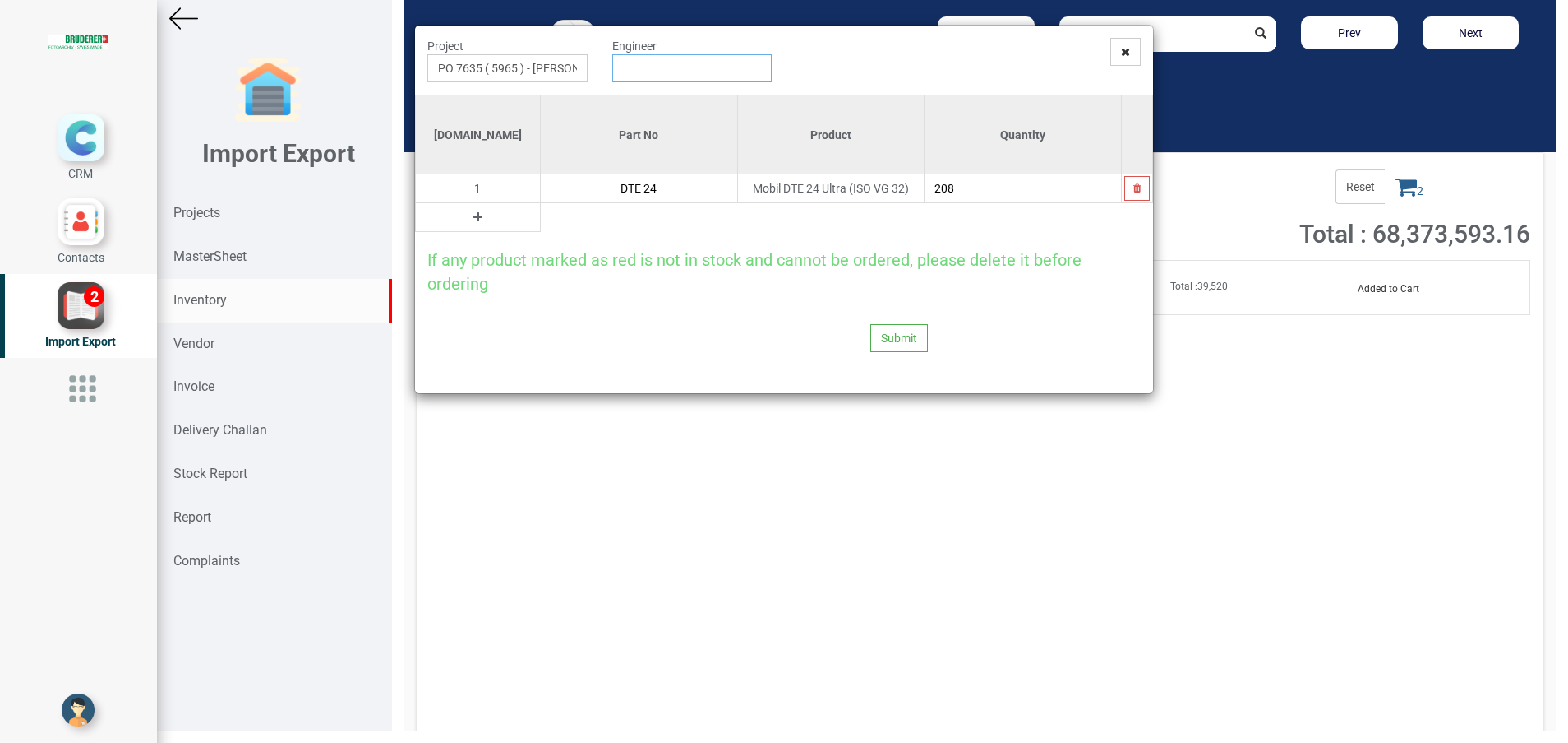
click at [666, 73] on input "text" at bounding box center [693, 68] width 160 height 28
click at [666, 95] on link "G opinath [PERSON_NAME]" at bounding box center [678, 99] width 130 height 21
type input "[PERSON_NAME]"
click at [906, 344] on button "Submit" at bounding box center [899, 338] width 57 height 28
click at [861, 291] on button "Yes" at bounding box center [867, 293] width 52 height 28
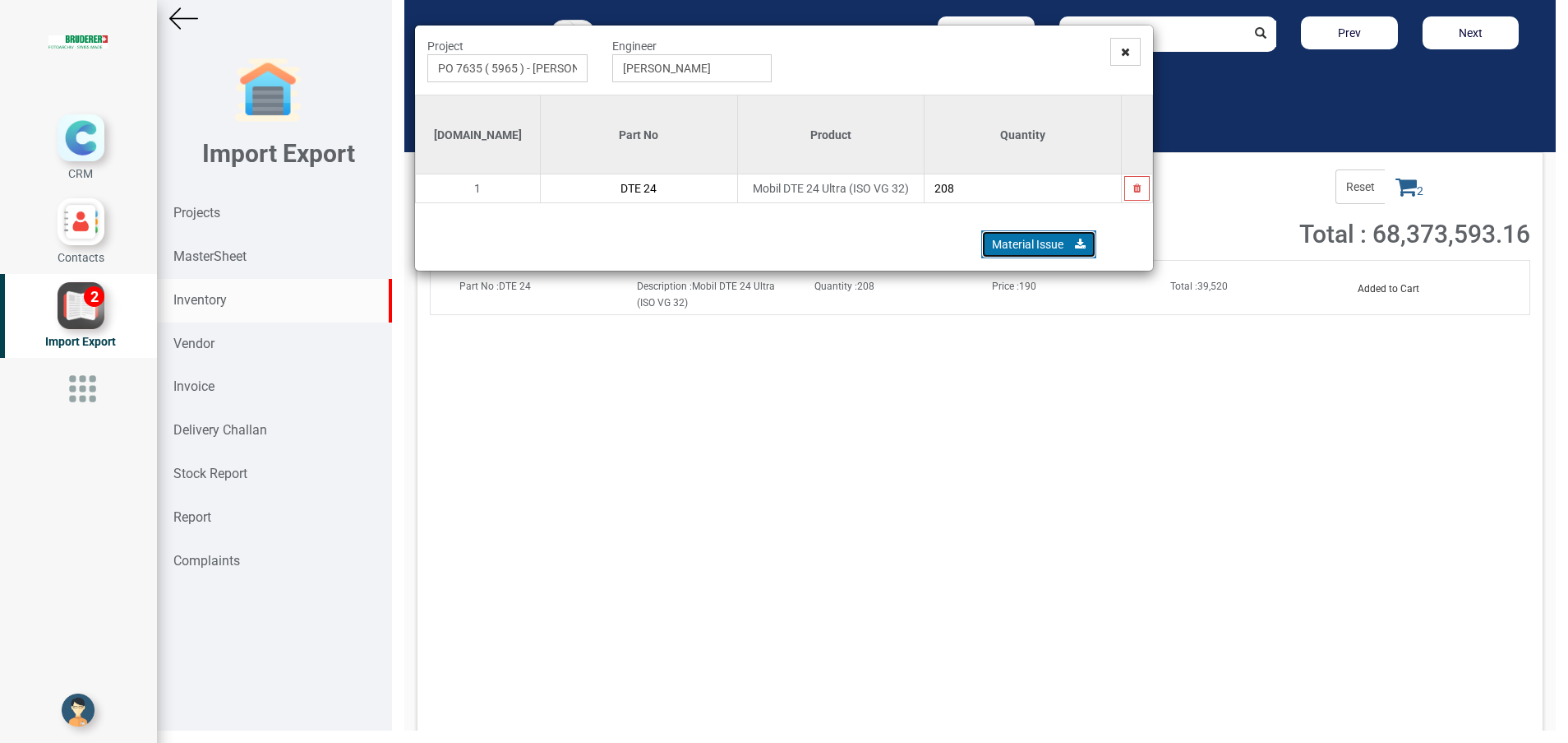
click at [1005, 240] on link "Material Issue" at bounding box center [1038, 244] width 115 height 28
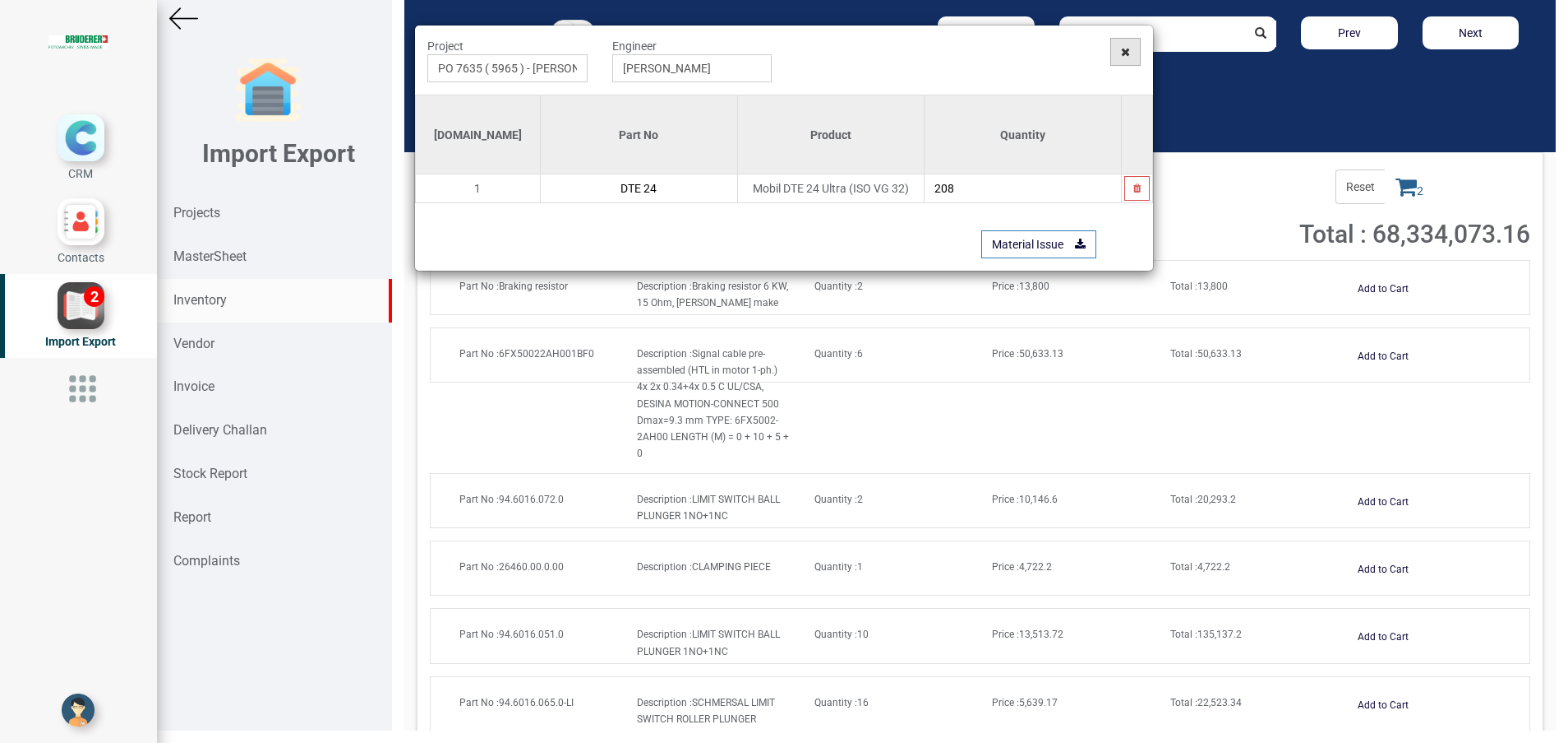
click at [1117, 54] on span at bounding box center [1125, 52] width 30 height 28
